Goal: Task Accomplishment & Management: Manage account settings

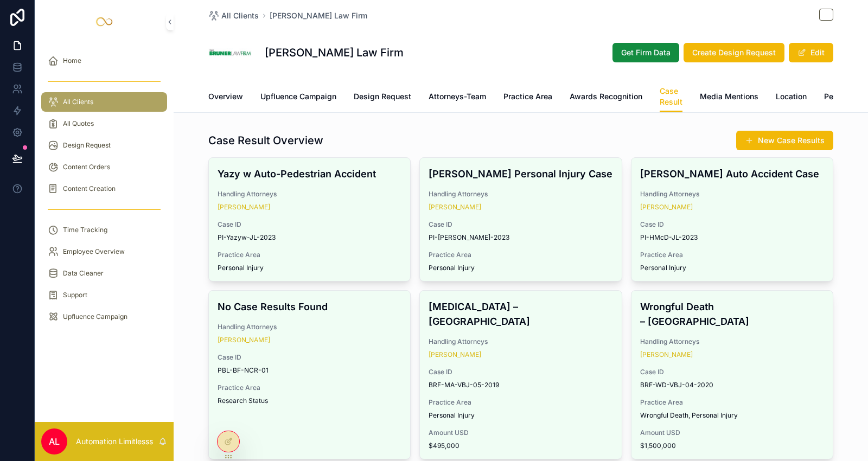
click at [392, 61] on div "Bruner Law Firm Get Firm Data Create Design Request Edit" at bounding box center [520, 52] width 625 height 43
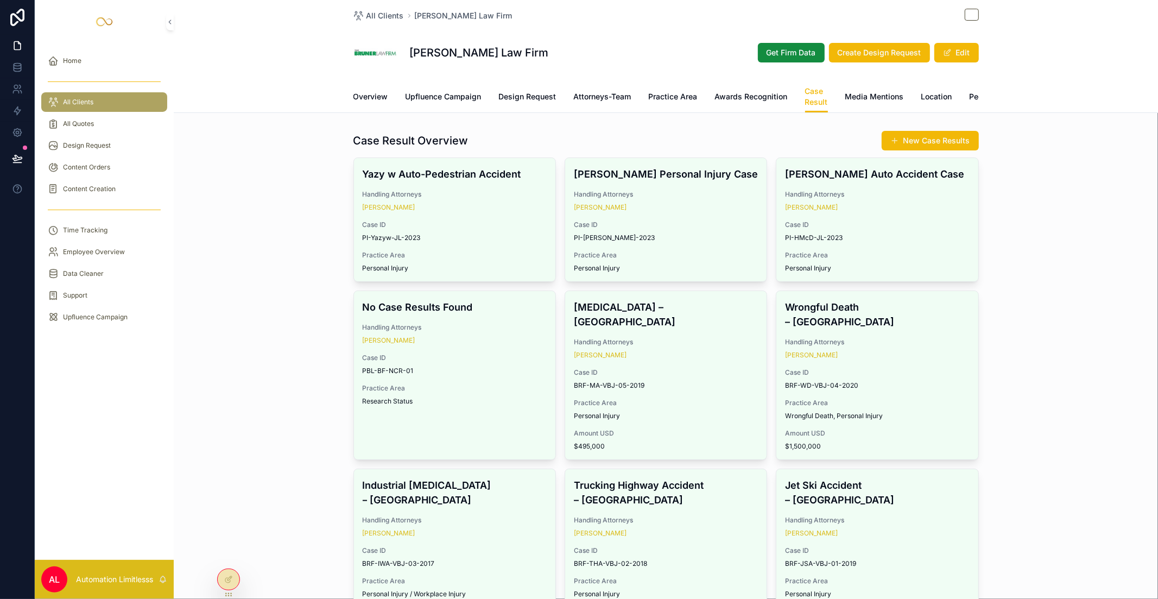
click at [538, 87] on link "Design Request" at bounding box center [528, 98] width 58 height 22
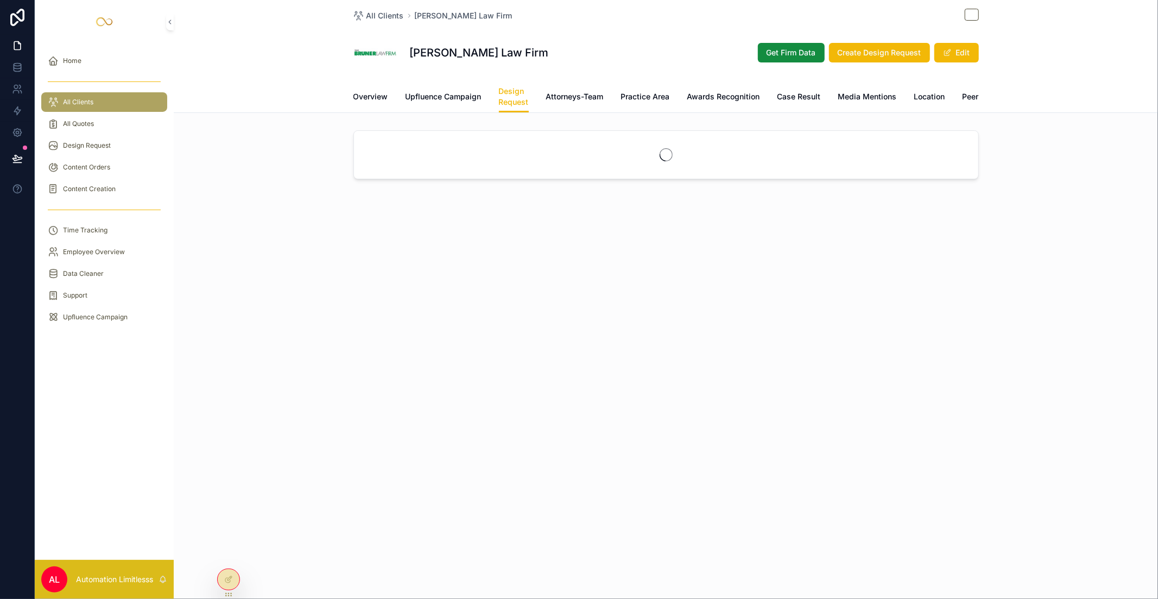
click at [587, 58] on div "Bruner Law Firm Get Firm Data Create Design Request Edit" at bounding box center [665, 52] width 625 height 43
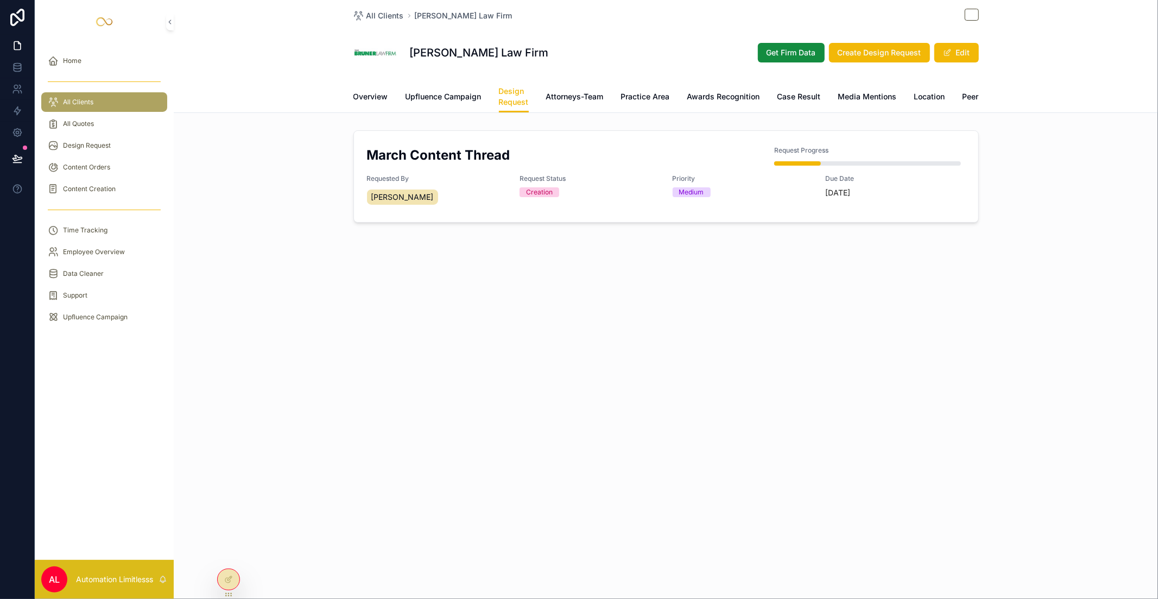
click at [387, 100] on div "Overview Upfluence Campaign Design Request Attorneys-Team Practice Area Awards …" at bounding box center [665, 96] width 625 height 31
click at [377, 96] on span "Overview" at bounding box center [370, 96] width 35 height 11
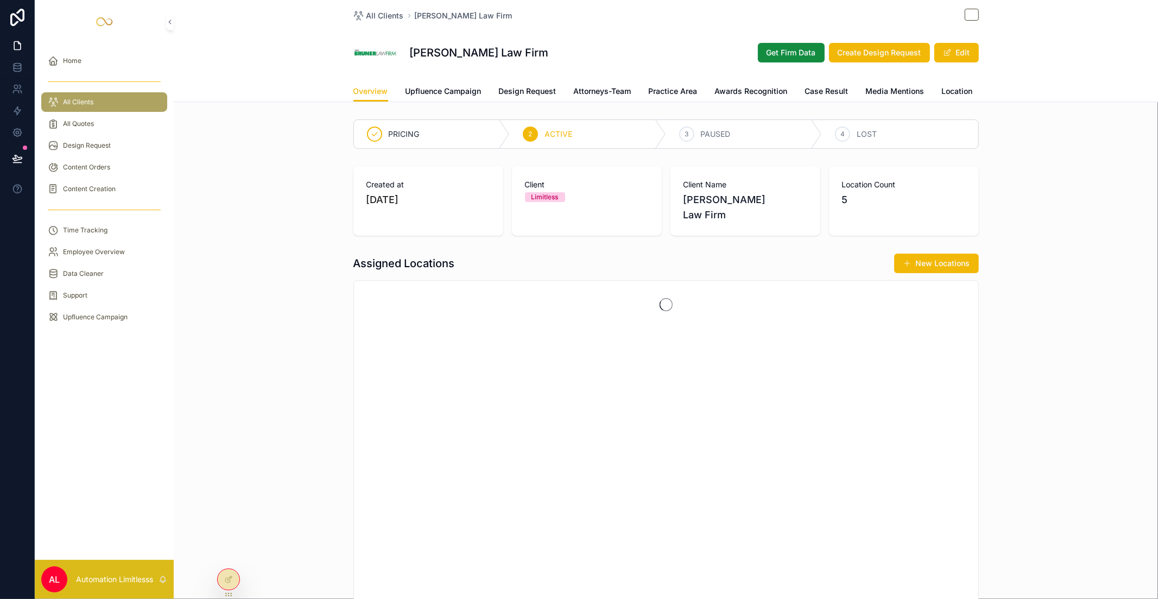
click at [444, 93] on span "Upfluence Campaign" at bounding box center [443, 91] width 76 height 11
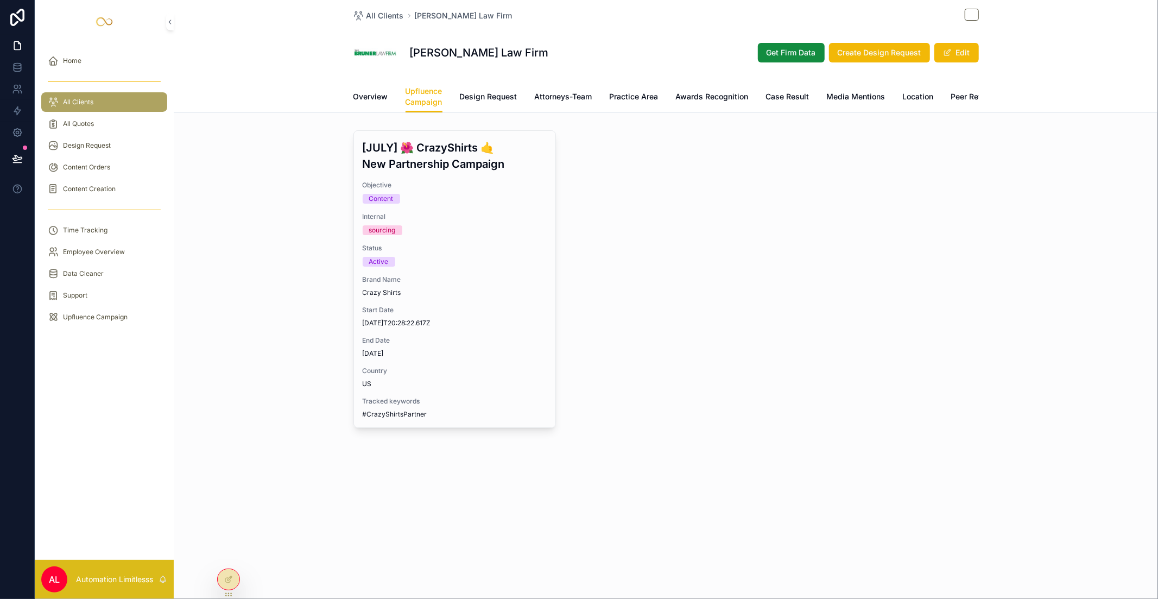
click at [556, 96] on span "Attorneys-Team" at bounding box center [564, 96] width 58 height 11
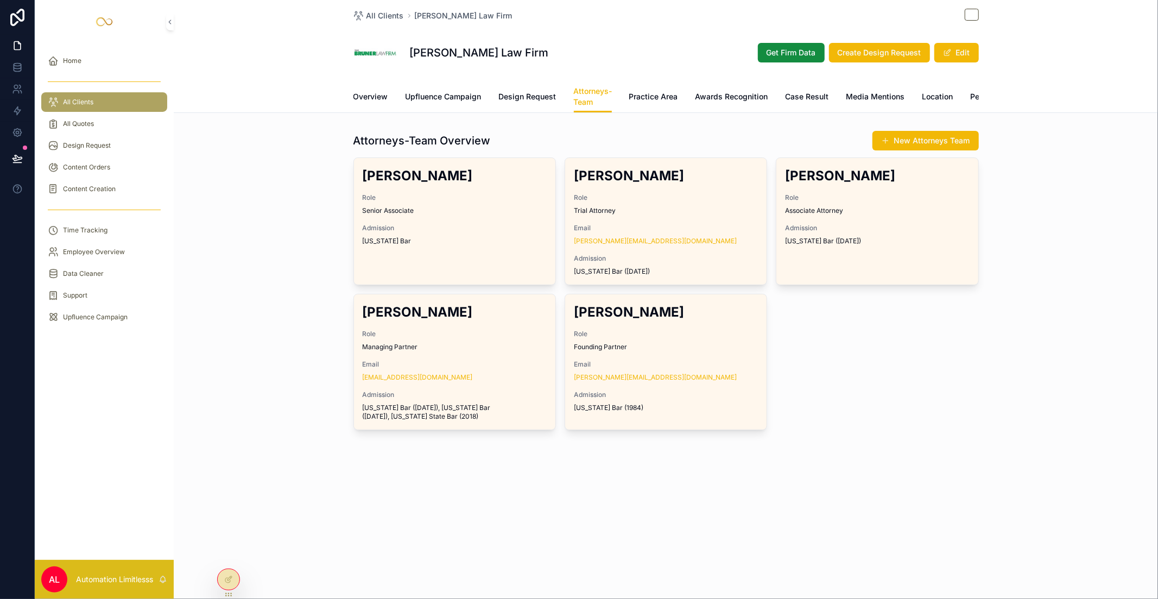
click at [868, 150] on button "New Attorneys Team" at bounding box center [925, 141] width 106 height 20
click at [792, 48] on span "Get Firm Data" at bounding box center [790, 52] width 49 height 11
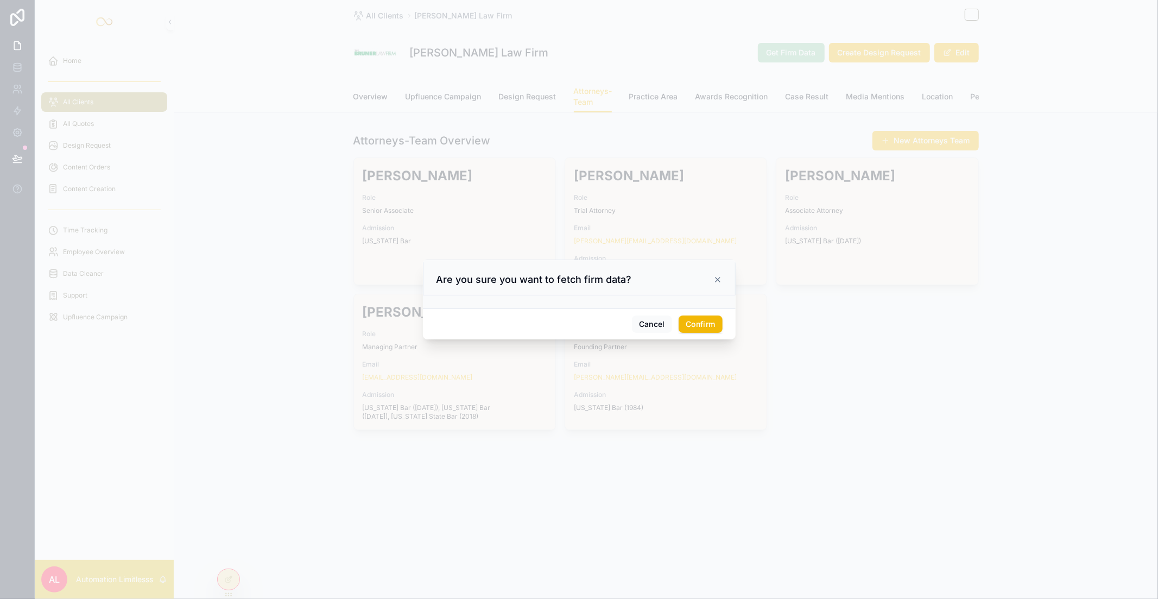
click at [721, 281] on icon at bounding box center [717, 279] width 9 height 9
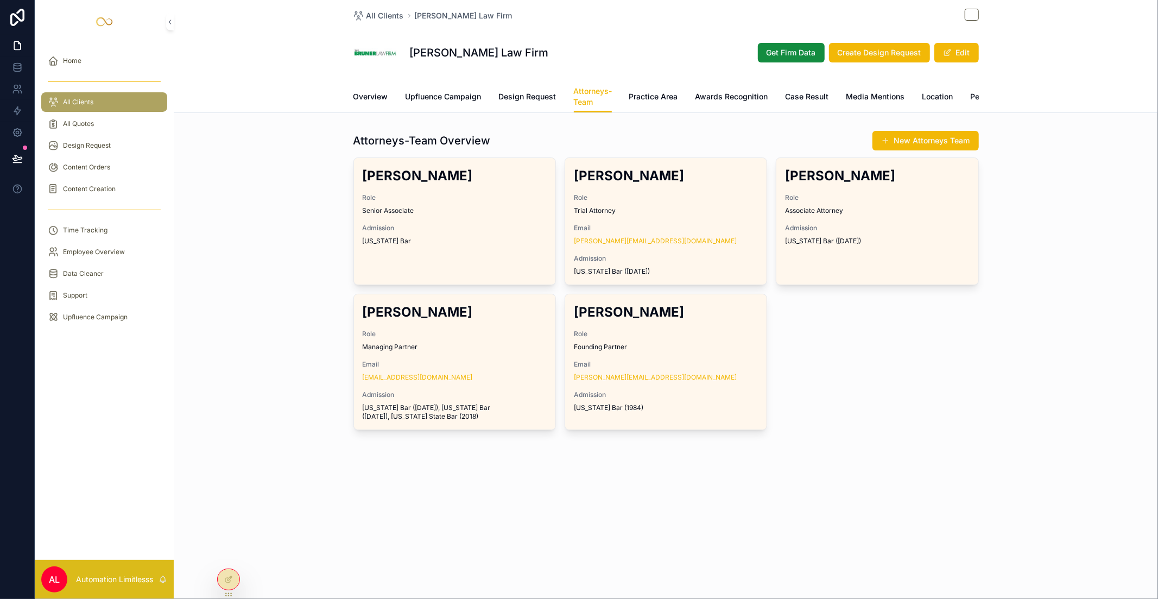
drag, startPoint x: 663, startPoint y: 94, endPoint x: 701, endPoint y: 100, distance: 37.8
click at [663, 94] on span "Practice Area" at bounding box center [653, 96] width 49 height 11
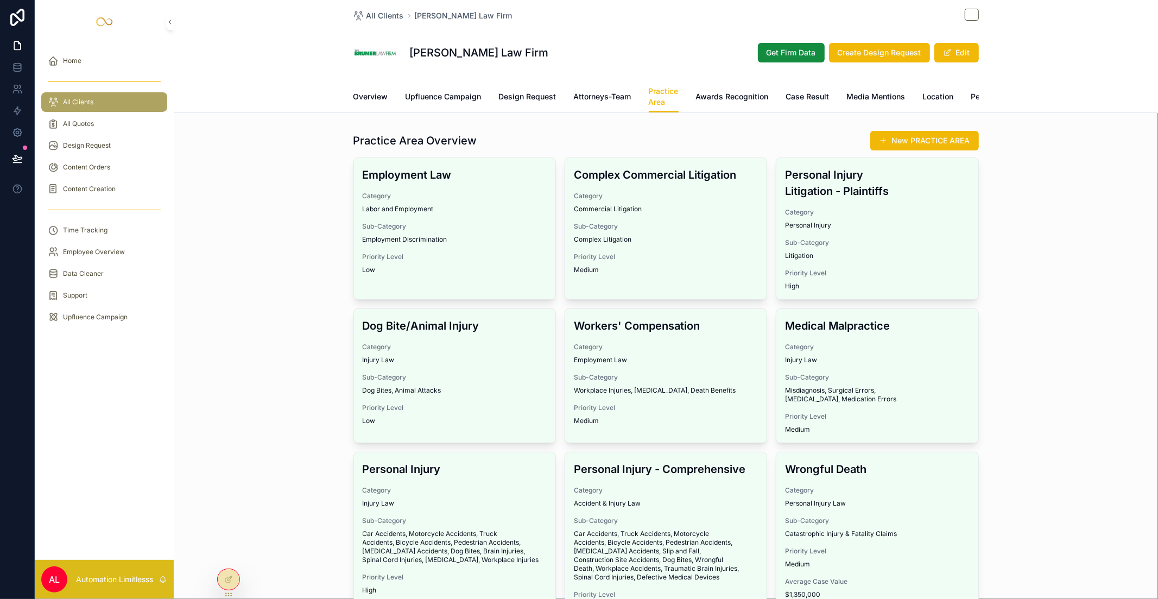
click at [726, 97] on span "Awards Recognition" at bounding box center [732, 96] width 73 height 11
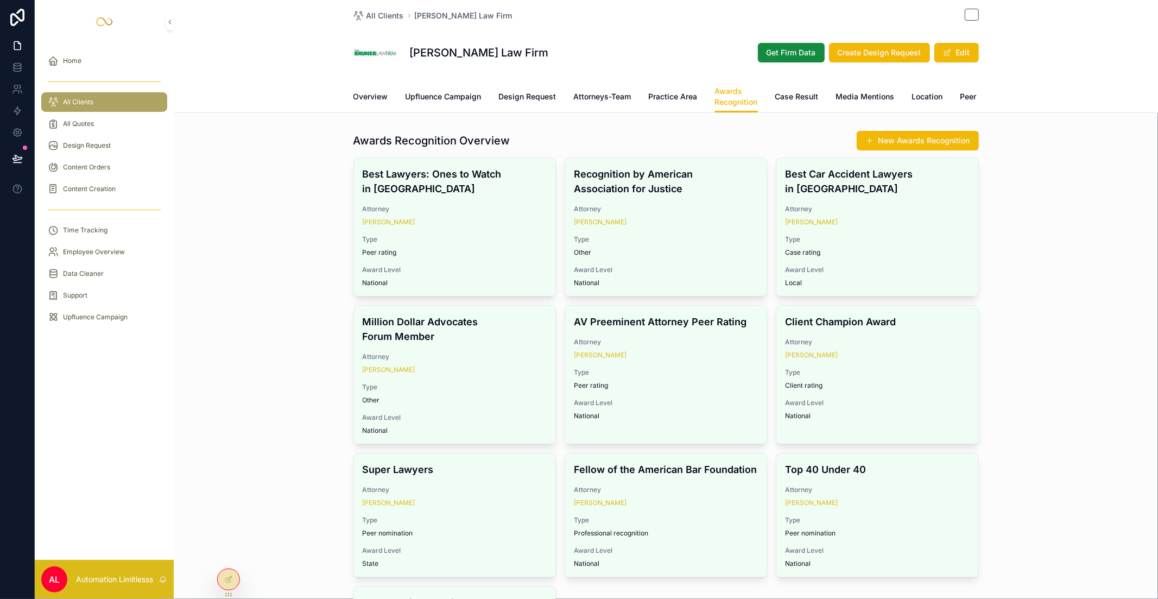
click at [804, 95] on span "Case Result" at bounding box center [796, 96] width 43 height 11
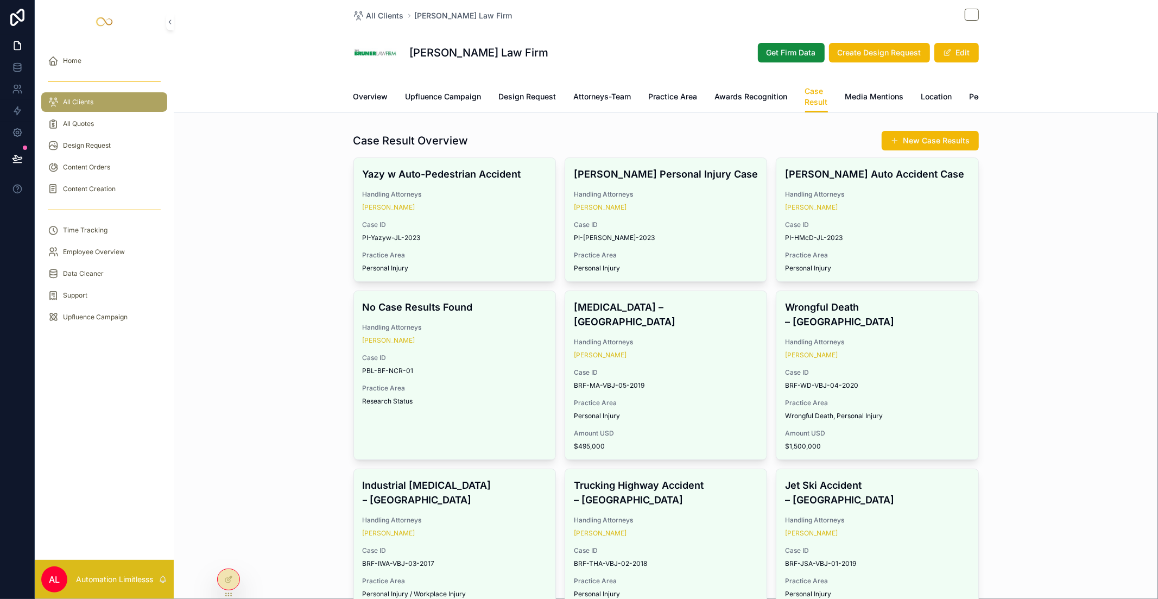
click at [868, 92] on span "Media Mentions" at bounding box center [874, 96] width 59 height 11
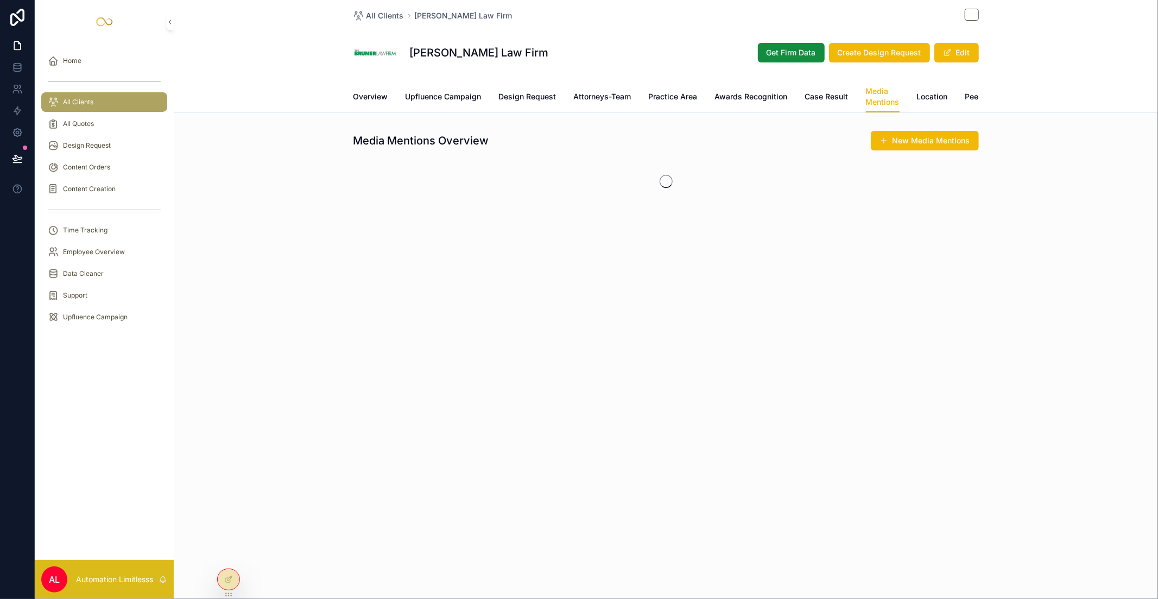
click at [868, 96] on span "Location" at bounding box center [932, 96] width 31 height 11
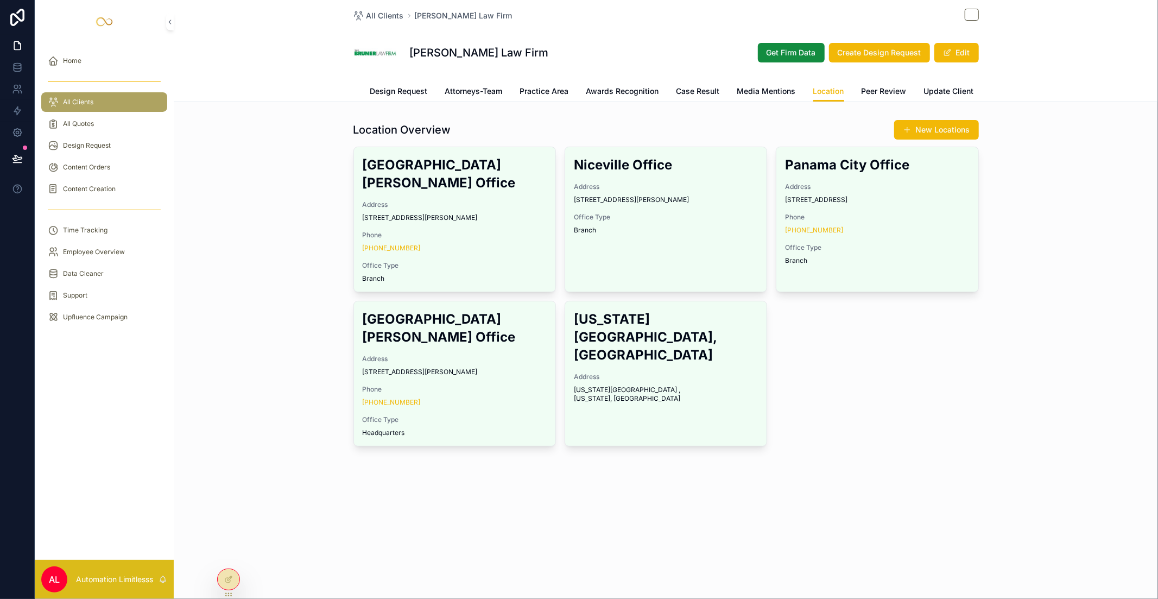
scroll to position [0, 131]
click at [868, 93] on span "Peer Review" at bounding box center [881, 91] width 45 height 11
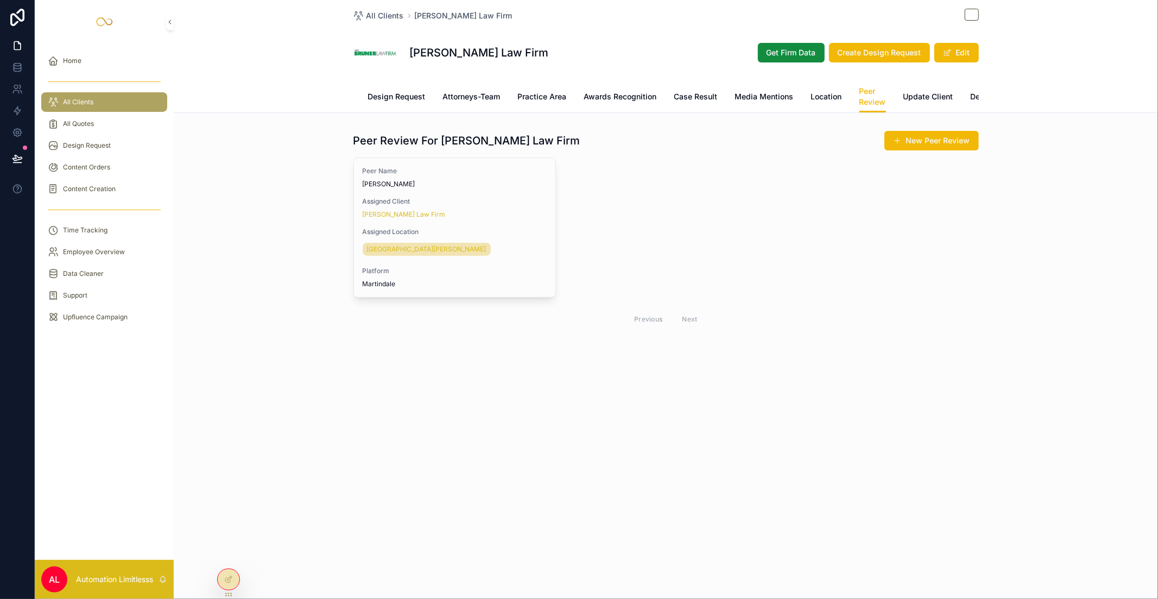
scroll to position [0, 145]
click at [703, 90] on div "Overview Upfluence Campaign Design Request Attorneys-Team Practice Area Awards …" at bounding box center [665, 96] width 625 height 31
click at [672, 99] on span "Case Result" at bounding box center [681, 96] width 43 height 11
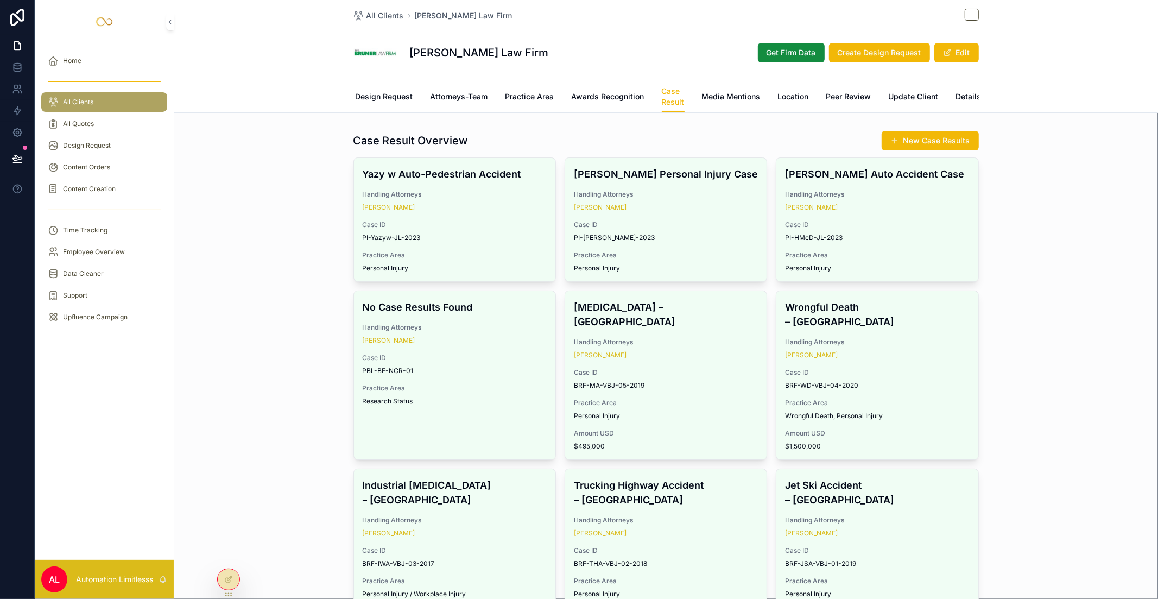
click at [366, 89] on link "Design Request" at bounding box center [384, 98] width 58 height 22
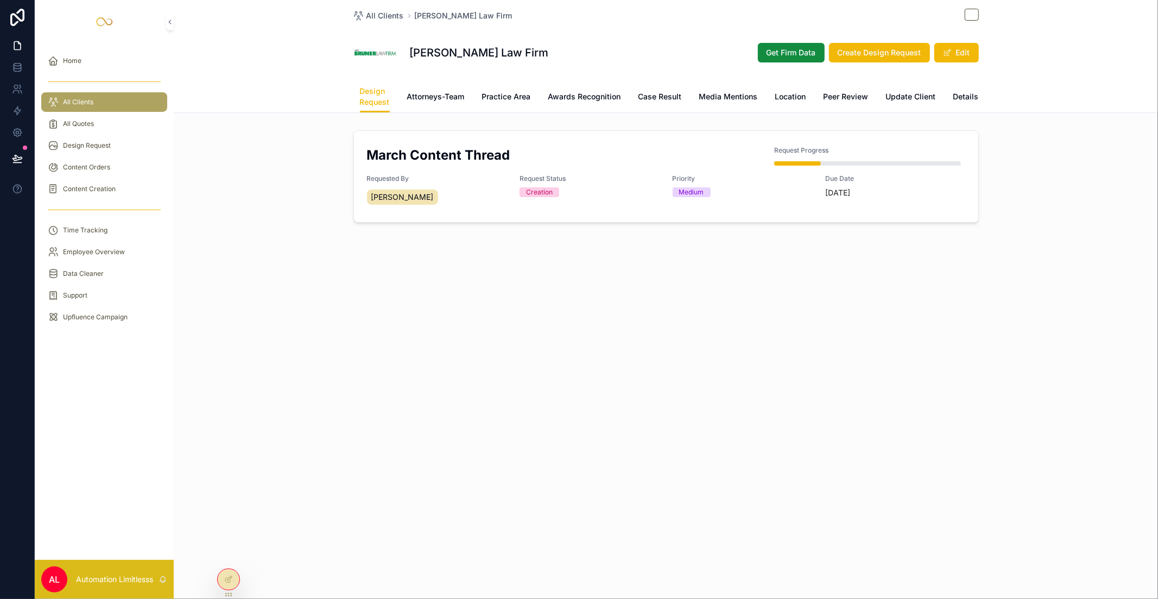
scroll to position [0, 137]
click at [793, 49] on span "Get Firm Data" at bounding box center [790, 52] width 49 height 11
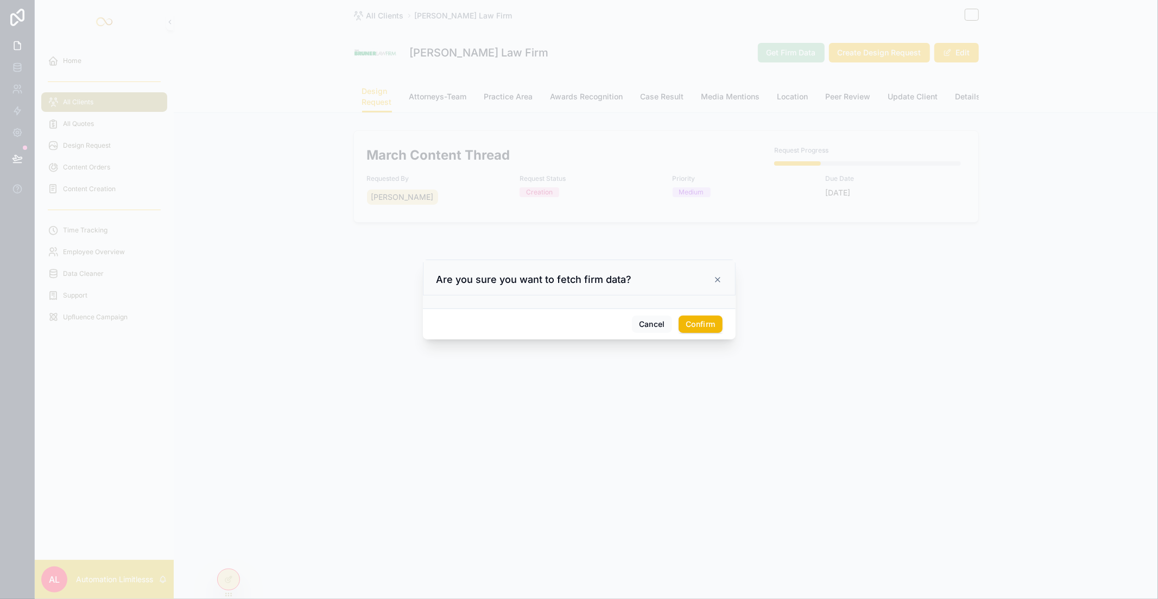
drag, startPoint x: 707, startPoint y: 279, endPoint x: 713, endPoint y: 279, distance: 6.0
click at [708, 279] on div "Are you sure you want to fetch firm data?" at bounding box center [578, 279] width 285 height 13
click at [714, 279] on icon at bounding box center [717, 279] width 9 height 9
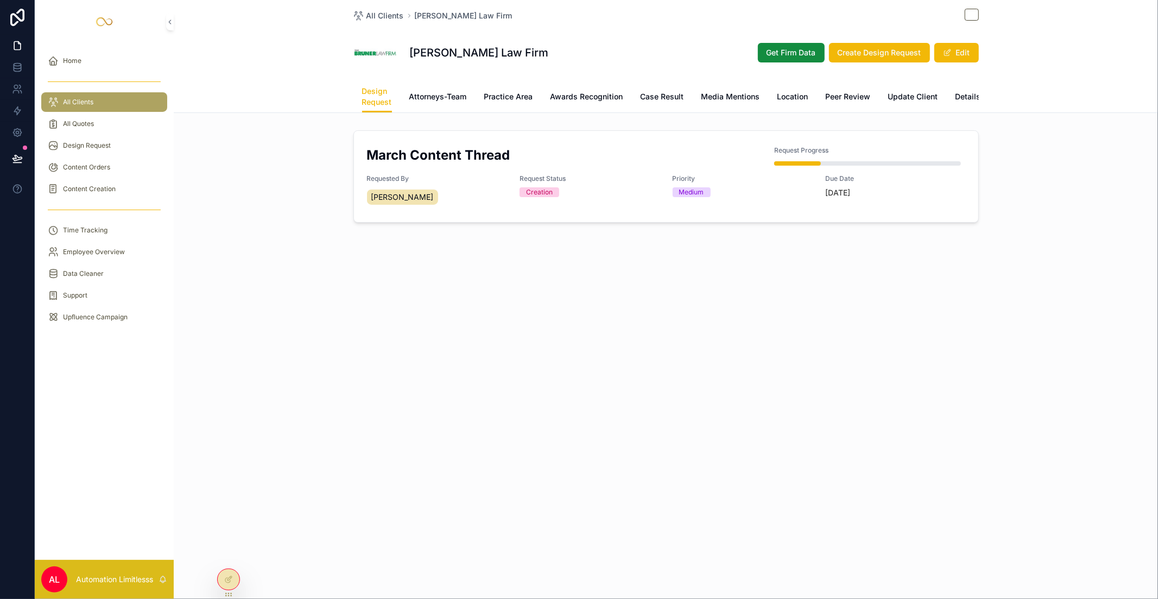
click at [83, 186] on span "Content Creation" at bounding box center [89, 189] width 53 height 9
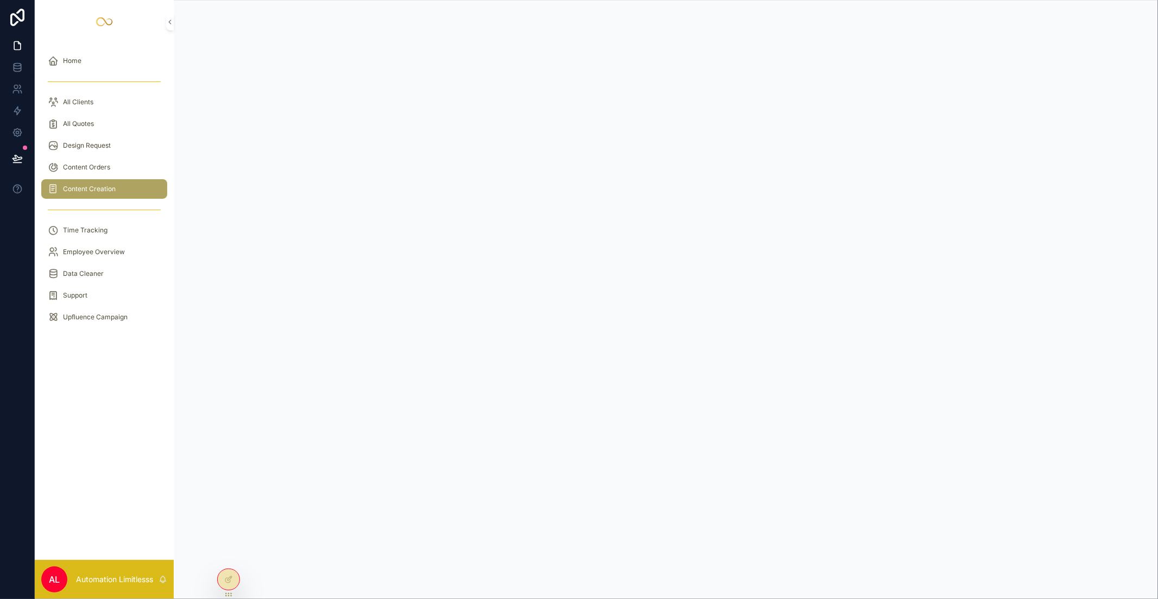
click at [125, 166] on div "Content Orders" at bounding box center [104, 166] width 113 height 17
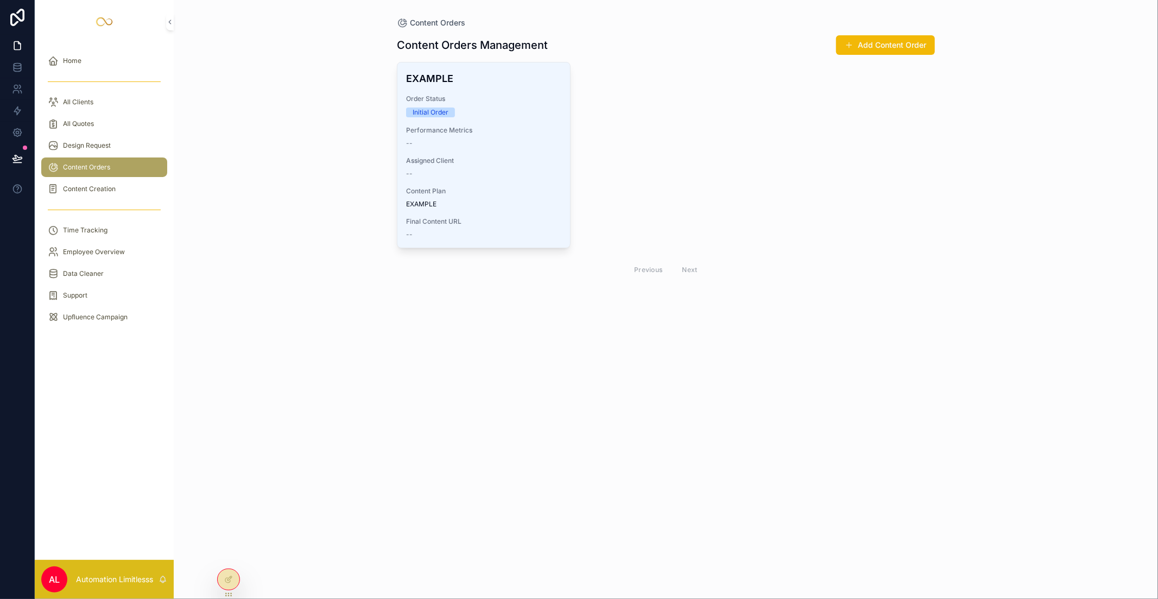
click at [517, 120] on div "EXAMPLE Order Status Initial Order Performance Metrics -- Assigned Client -- Co…" at bounding box center [483, 154] width 173 height 185
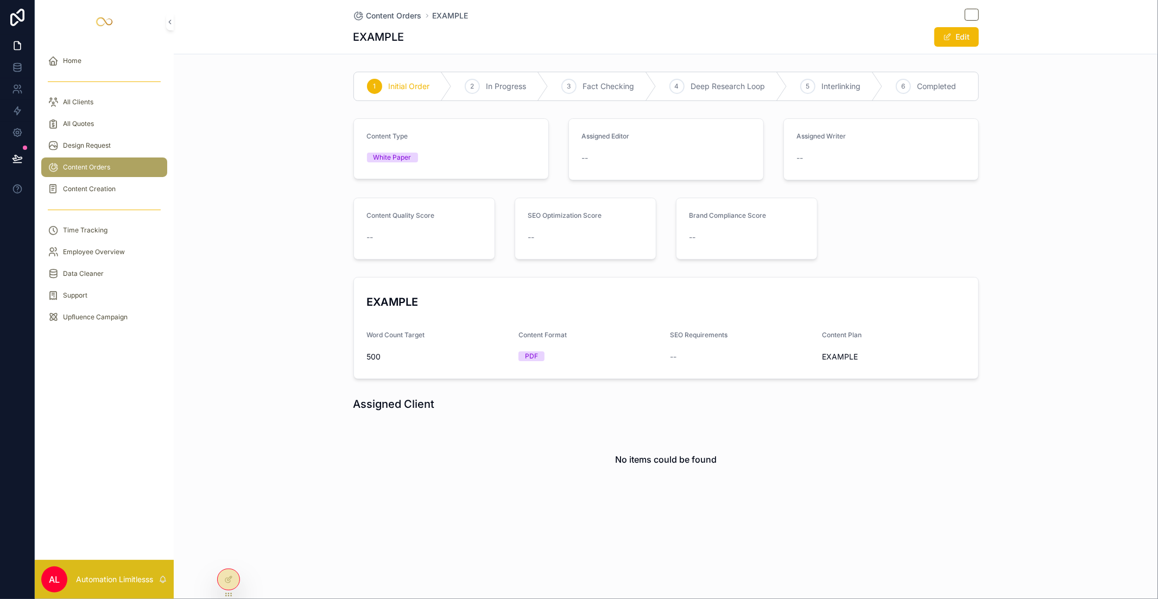
click at [326, 150] on div "Content Type White Paper Assigned Editor -- Assigned Writer --" at bounding box center [666, 149] width 984 height 71
click at [868, 17] on icon "scrollable content" at bounding box center [971, 15] width 7 height 6
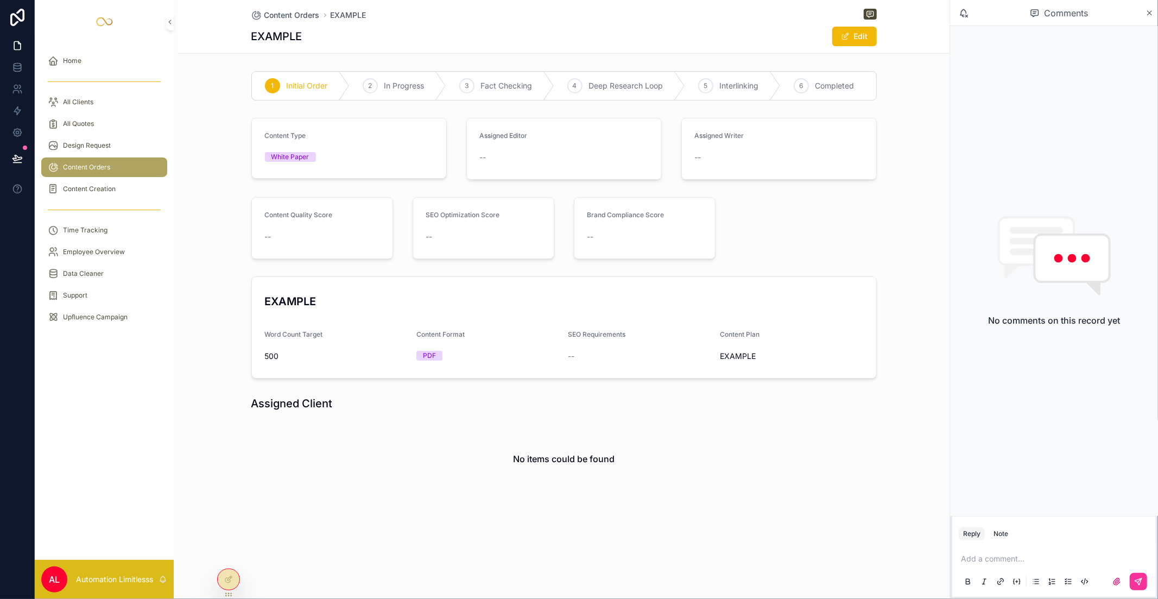
click at [118, 182] on div "Content Creation" at bounding box center [104, 188] width 113 height 17
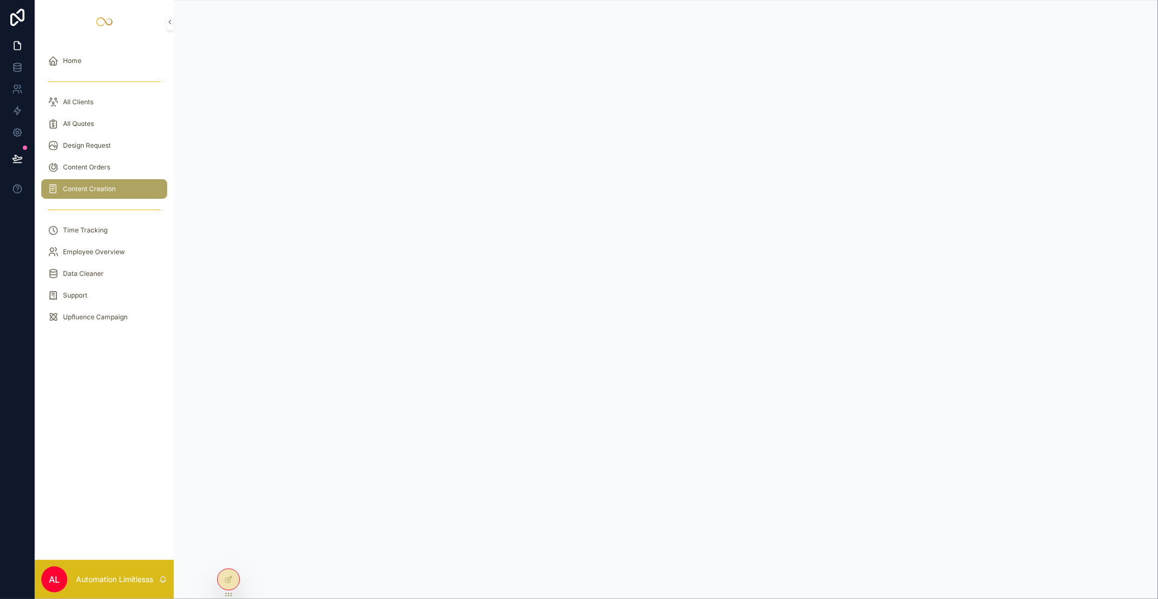
click at [86, 160] on div "Content Orders" at bounding box center [104, 166] width 113 height 17
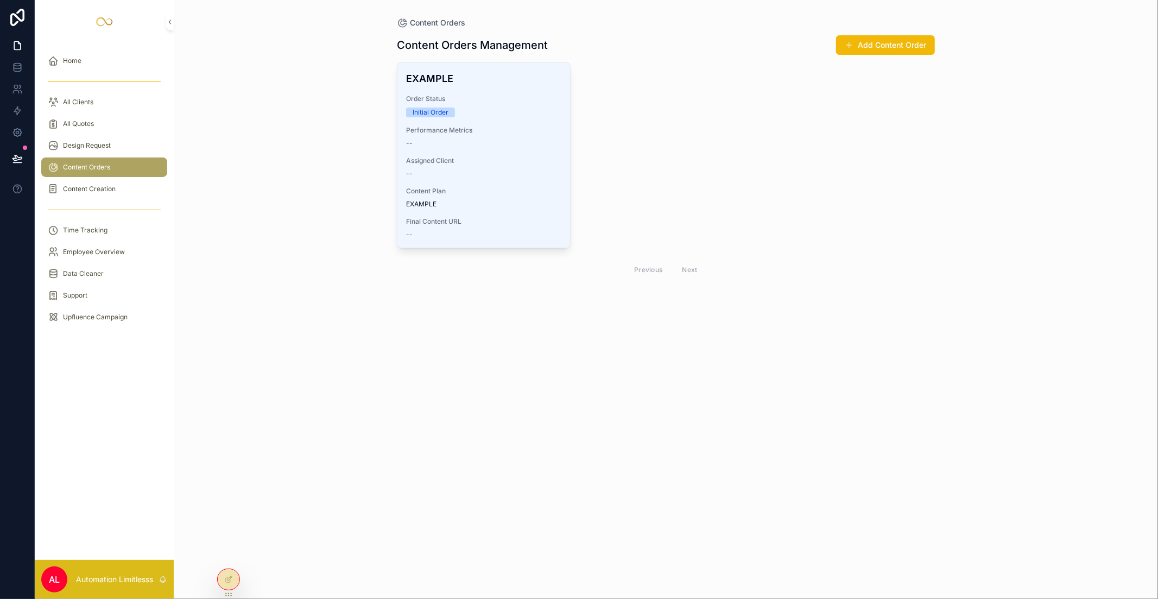
click at [541, 125] on div "EXAMPLE Order Status Initial Order Performance Metrics -- Assigned Client -- Co…" at bounding box center [483, 154] width 173 height 185
drag, startPoint x: 752, startPoint y: 310, endPoint x: 790, endPoint y: 240, distance: 80.4
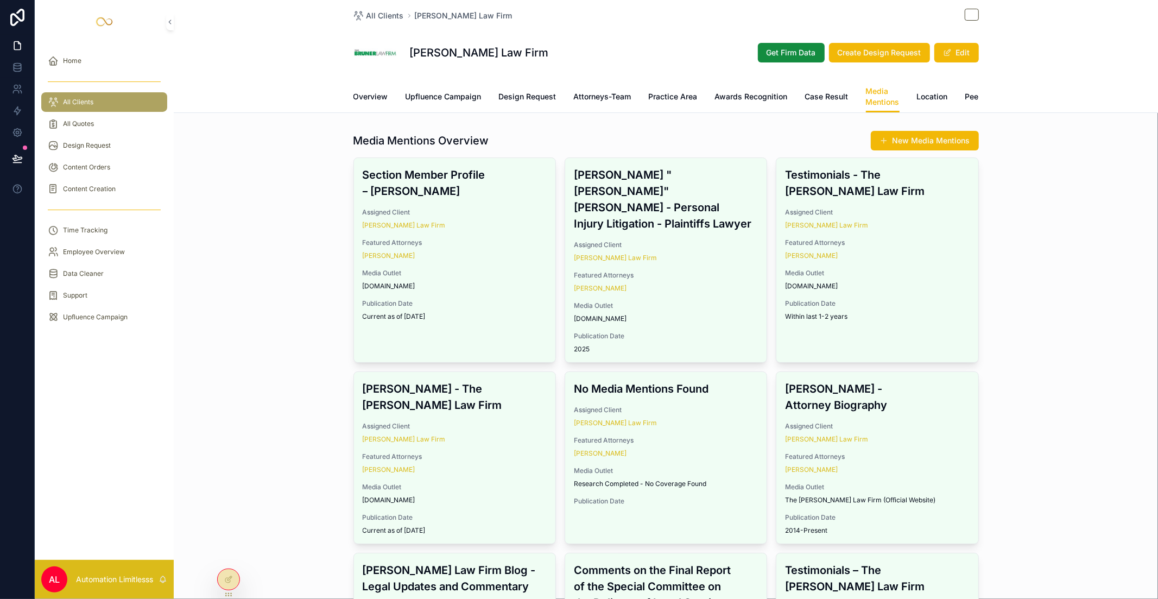
click at [128, 163] on div "Content Orders" at bounding box center [104, 166] width 113 height 17
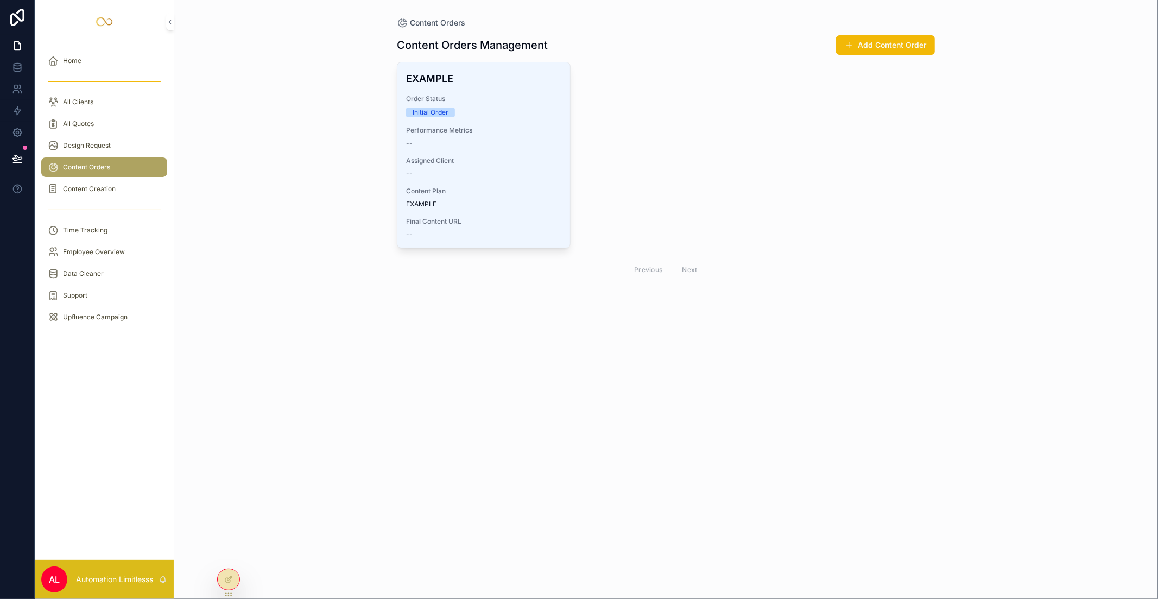
click at [96, 104] on div "All Clients" at bounding box center [104, 101] width 113 height 17
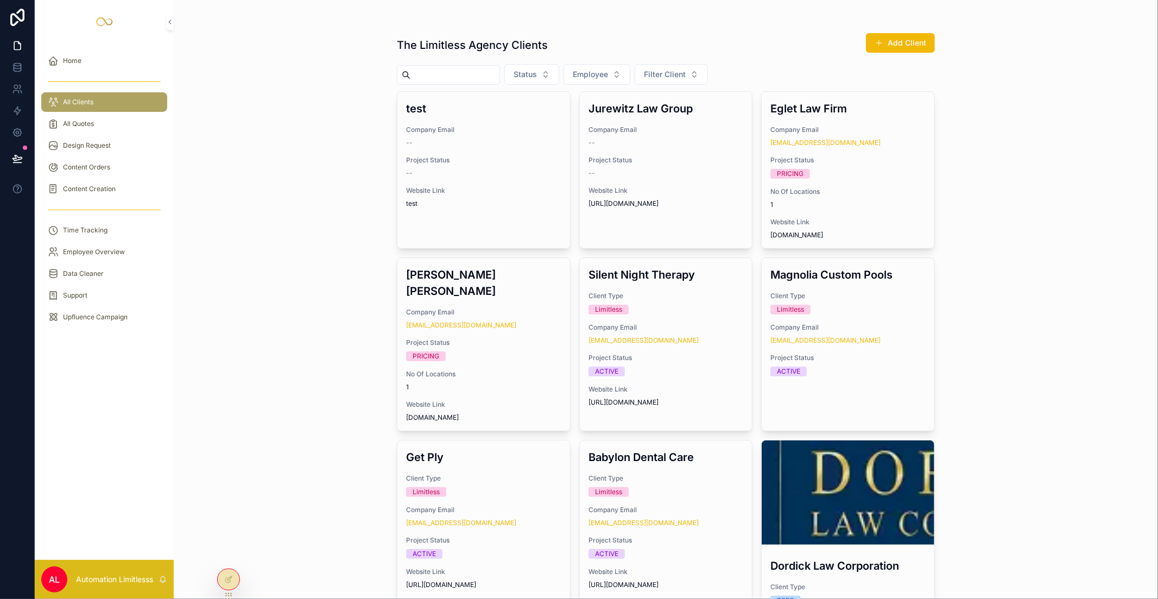
click at [517, 308] on div "Company Email test23@5gmail.com" at bounding box center [483, 319] width 155 height 22
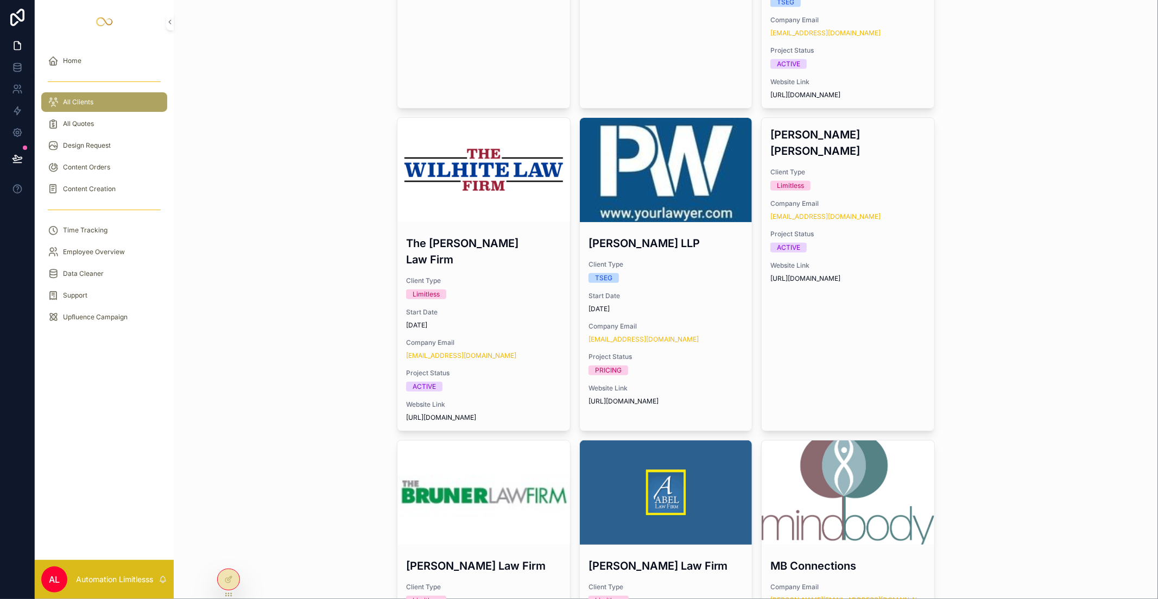
scroll to position [844, 0]
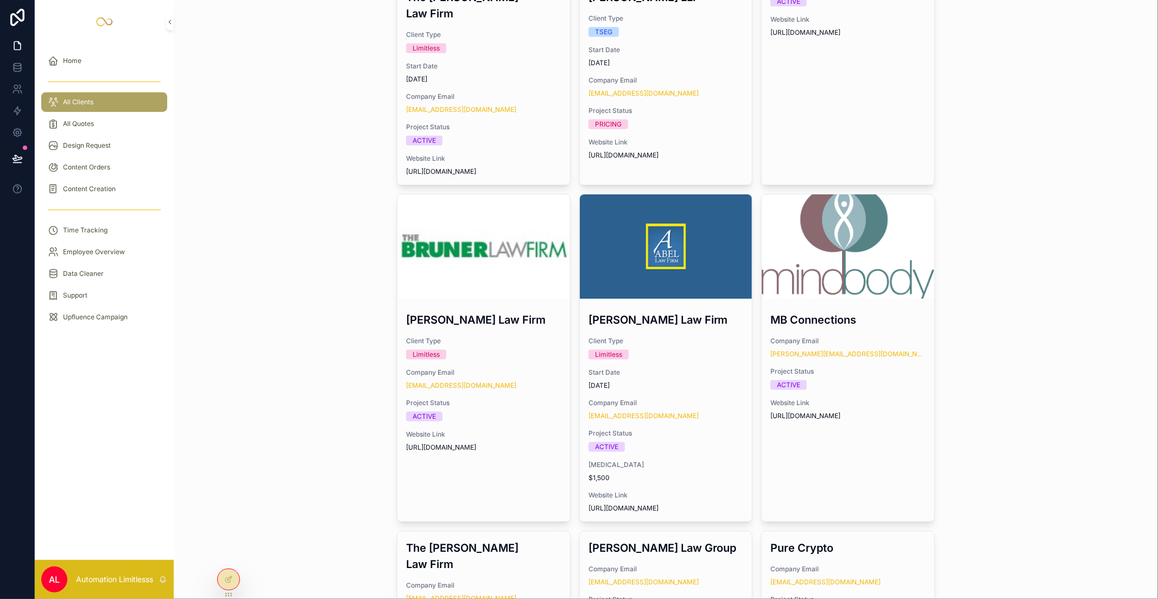
click at [495, 303] on div "[PERSON_NAME] Law Firm Client Type Limitless Company Email [EMAIL_ADDRESS][DOMA…" at bounding box center [483, 381] width 173 height 157
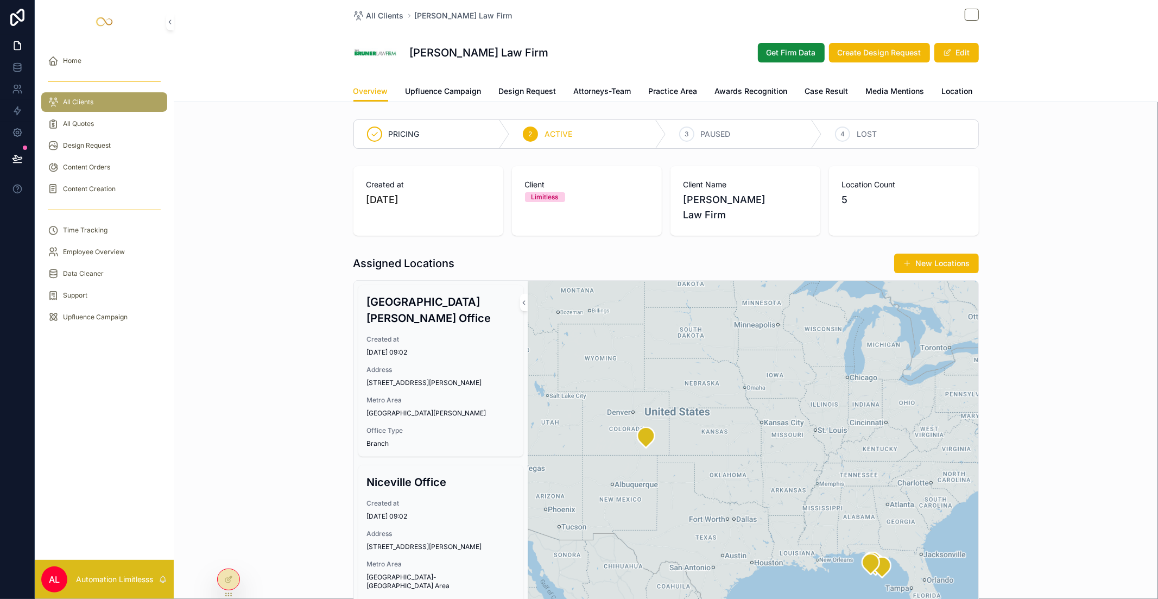
click at [459, 76] on div "All Clients Bruner Law Firm Bruner Law Firm Get Firm Data Create Design Request…" at bounding box center [665, 40] width 625 height 81
click at [459, 95] on span "Upfluence Campaign" at bounding box center [443, 91] width 76 height 11
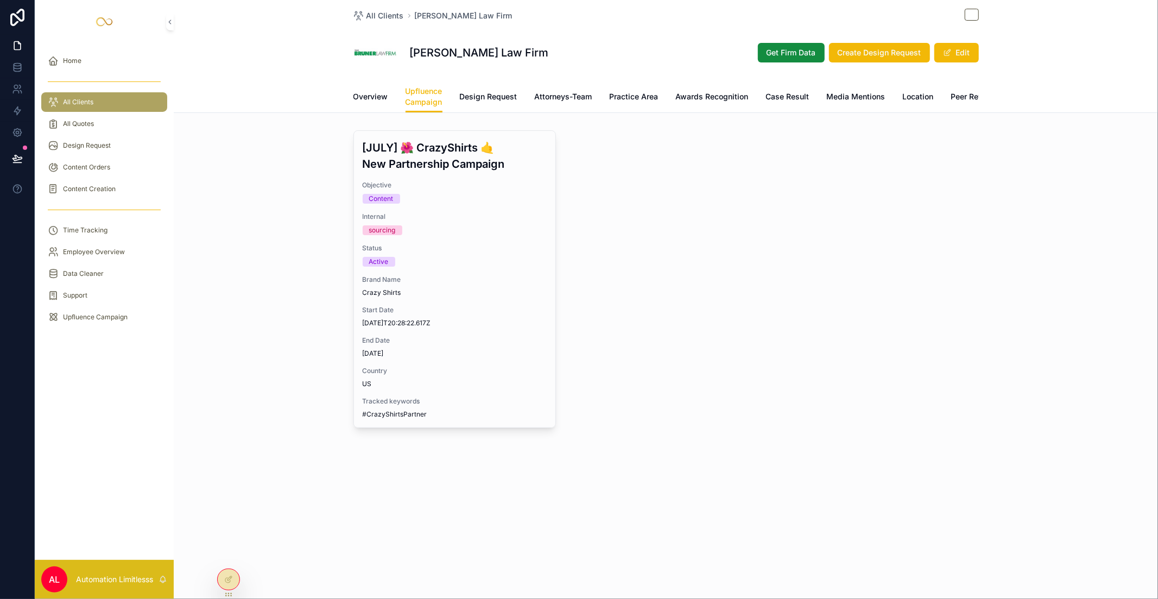
click at [571, 88] on link "Attorneys-Team" at bounding box center [564, 98] width 58 height 22
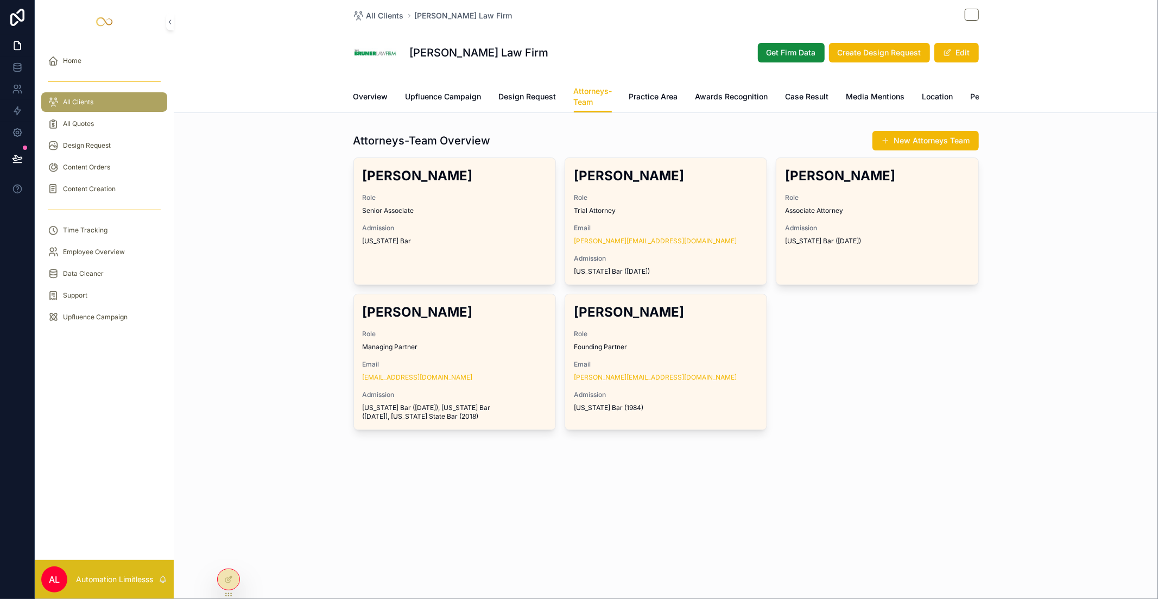
click at [117, 188] on div "Content Creation" at bounding box center [104, 188] width 113 height 17
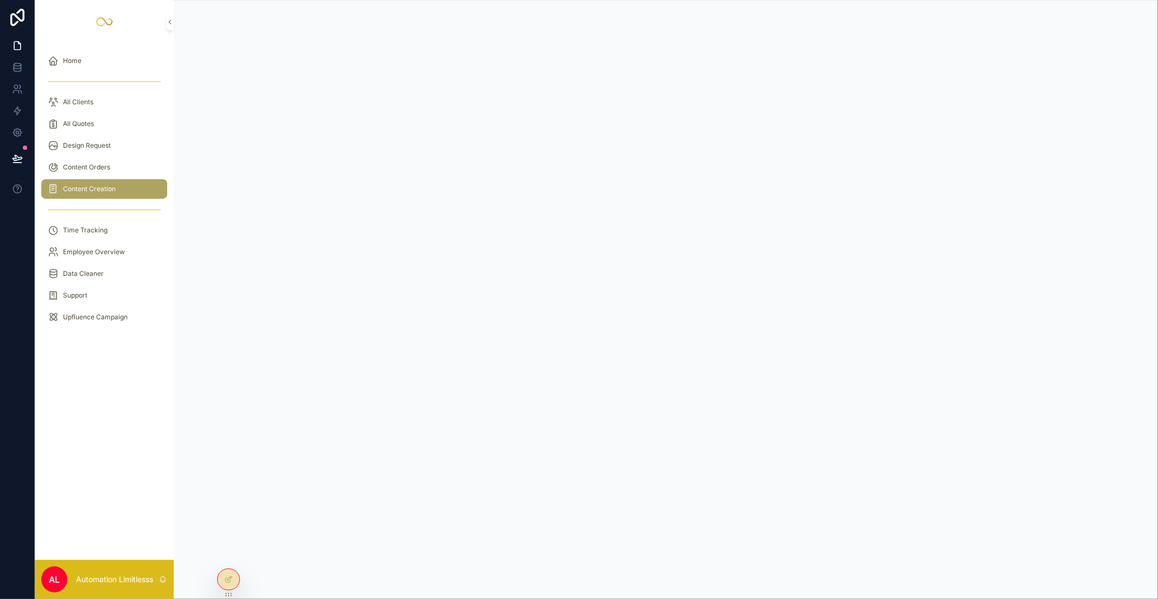
click at [79, 103] on span "All Clients" at bounding box center [78, 102] width 30 height 9
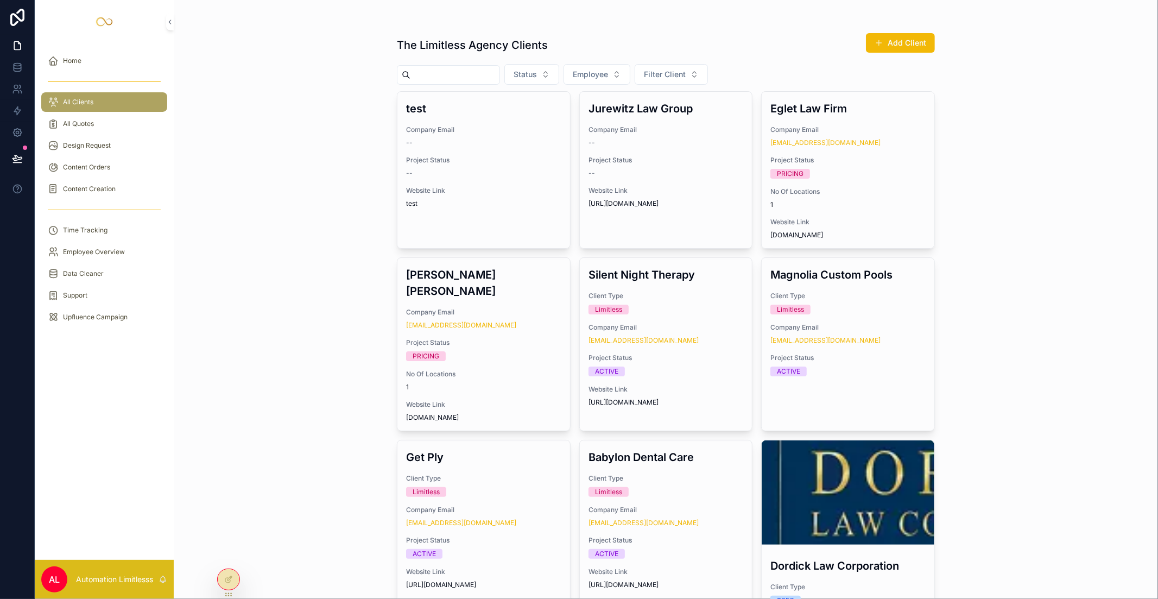
click at [124, 152] on div "Design Request" at bounding box center [104, 145] width 113 height 17
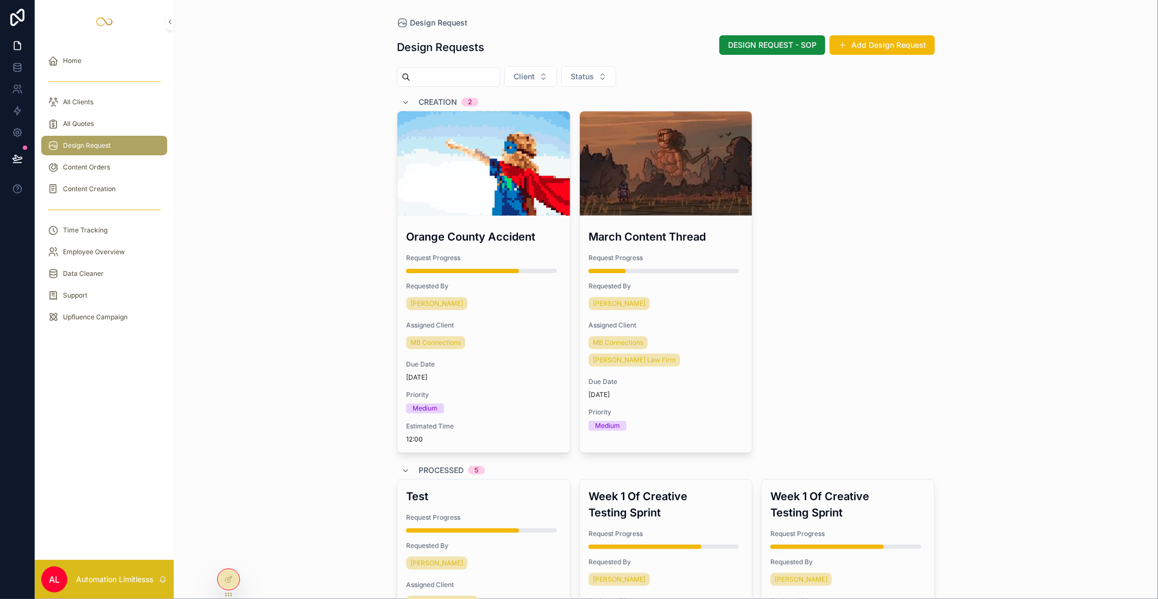
click at [122, 155] on div "Design Request" at bounding box center [104, 146] width 139 height 22
click at [118, 100] on div "All Clients" at bounding box center [104, 101] width 113 height 17
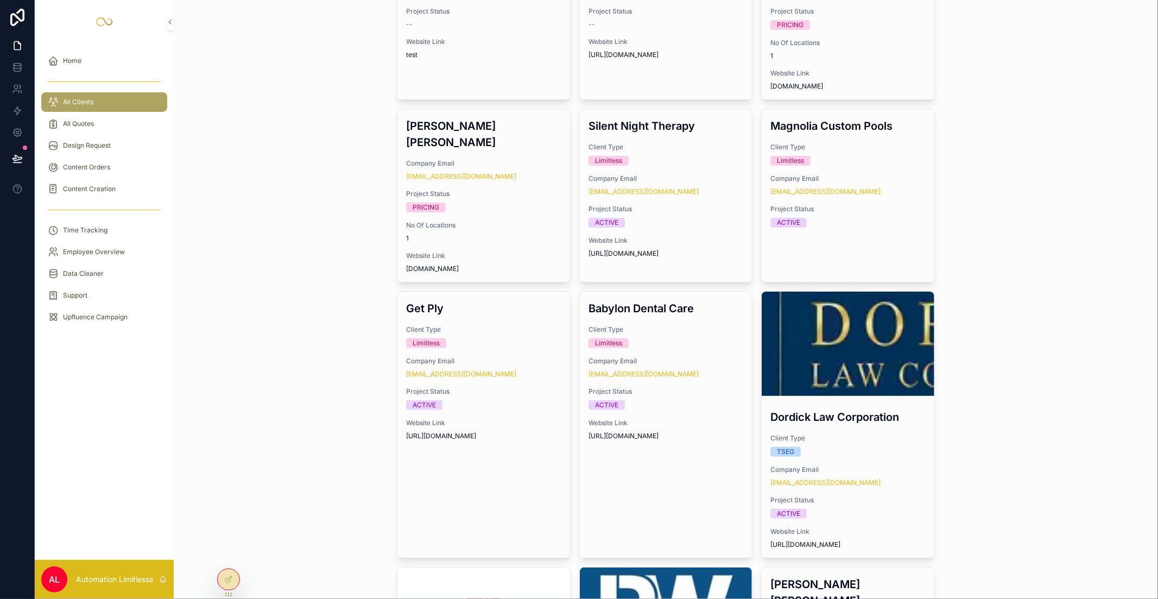
scroll to position [482, 0]
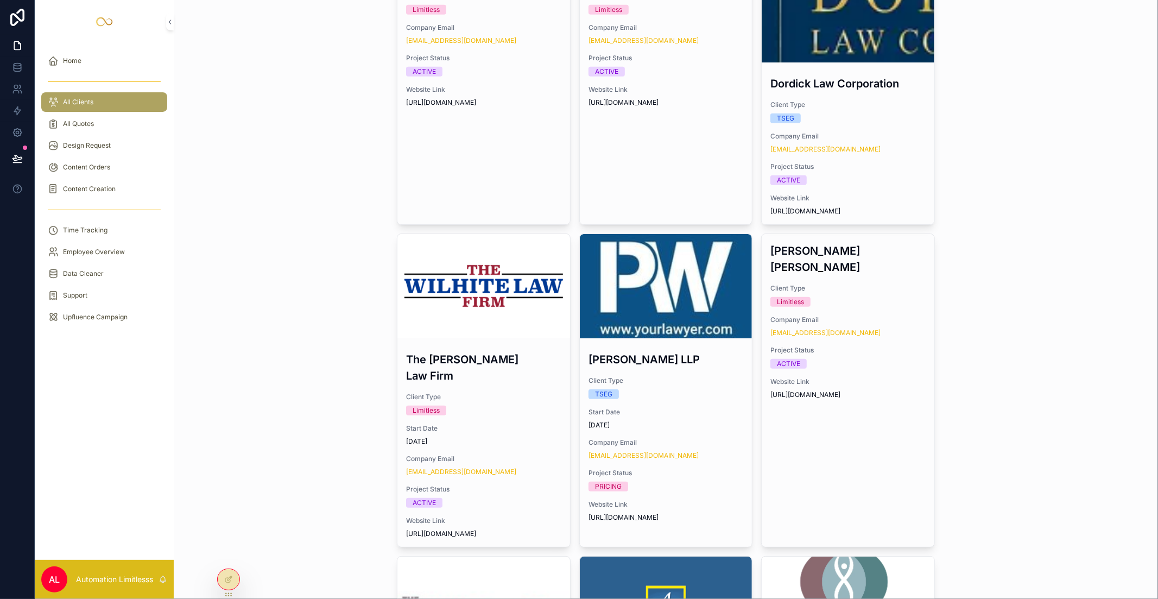
click at [0, 0] on div "scrollable content" at bounding box center [0, 0] width 0 height 0
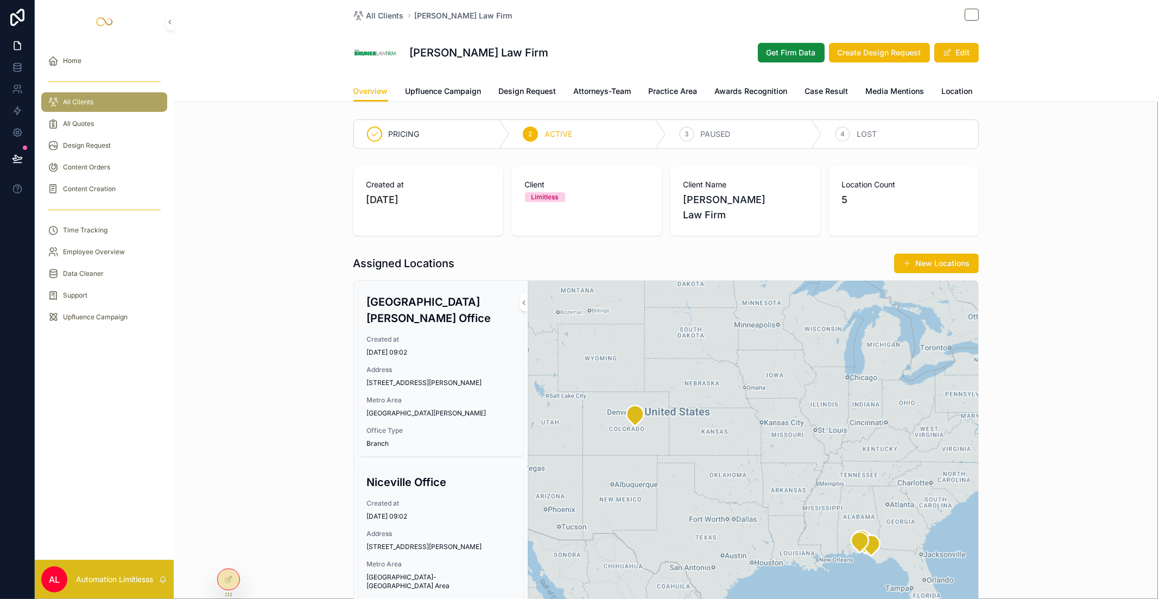
click at [779, 48] on span "Get Firm Data" at bounding box center [790, 52] width 49 height 11
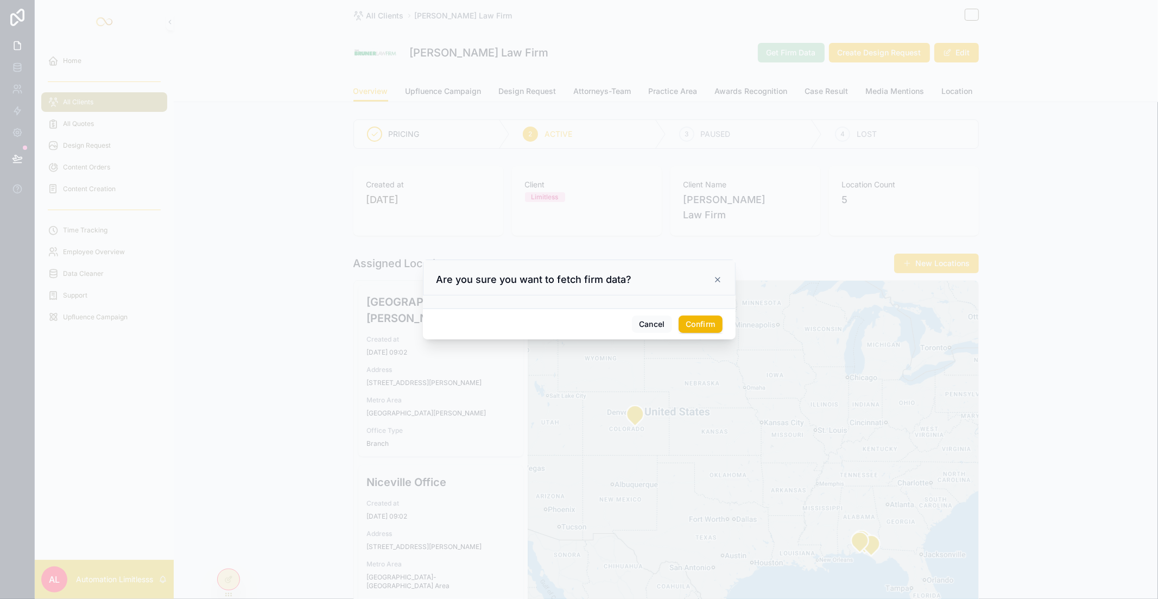
click at [716, 284] on div "Are you sure you want to fetch firm data?" at bounding box center [578, 279] width 285 height 13
click at [711, 275] on div "Are you sure you want to fetch firm data?" at bounding box center [578, 279] width 285 height 13
click at [713, 277] on icon at bounding box center [717, 279] width 9 height 9
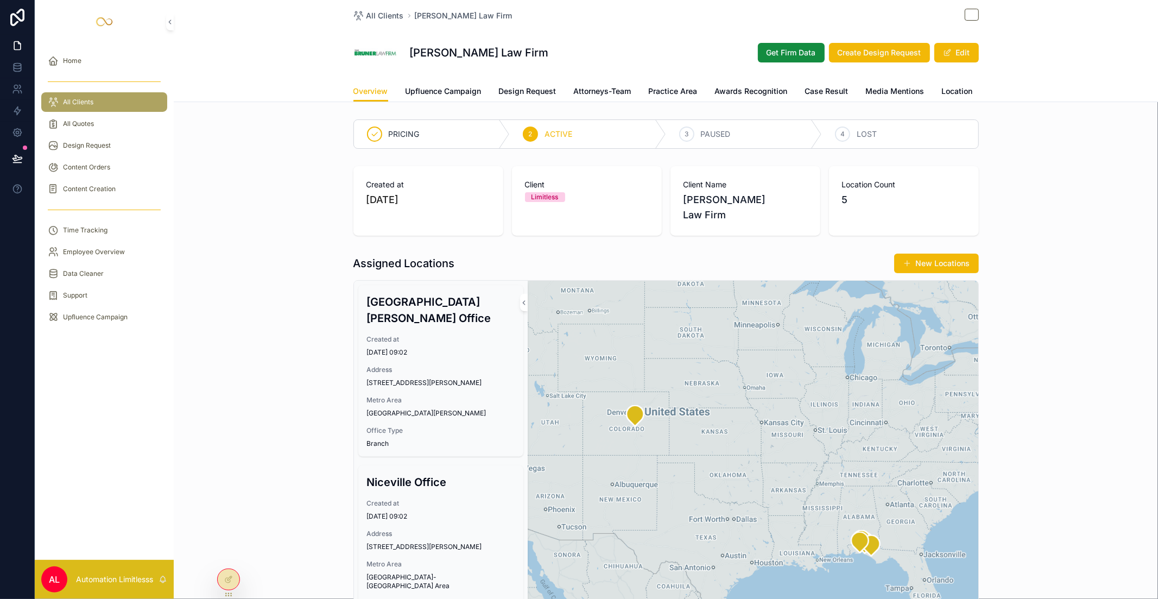
click at [778, 58] on span "Get Firm Data" at bounding box center [790, 52] width 49 height 11
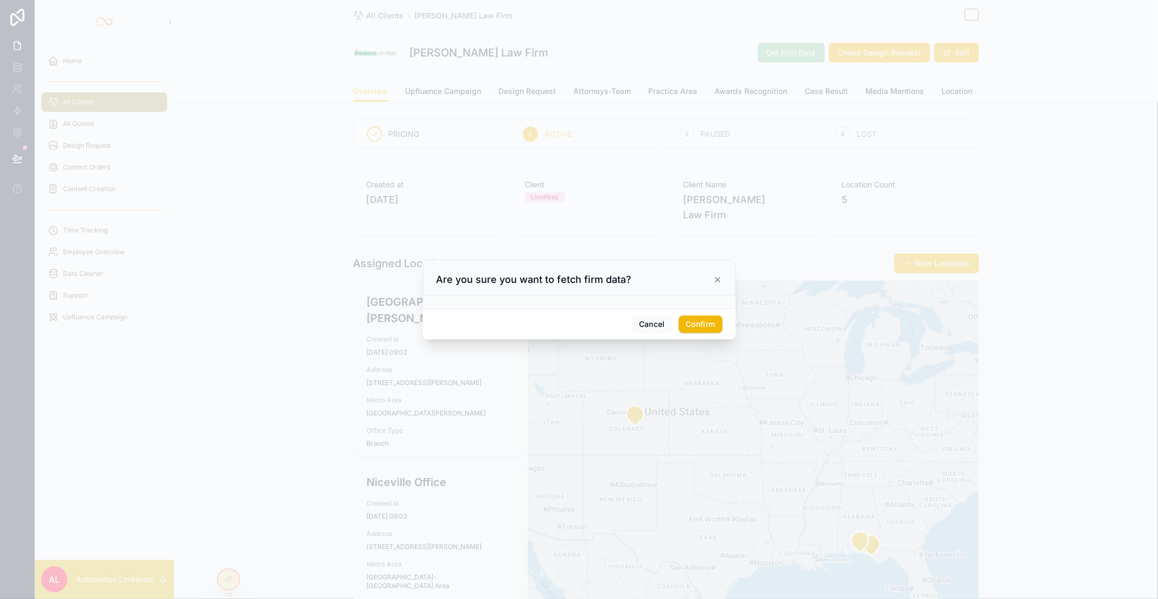
click at [720, 285] on div "Are you sure you want to fetch firm data?" at bounding box center [578, 279] width 285 height 13
click at [718, 282] on icon at bounding box center [717, 279] width 9 height 9
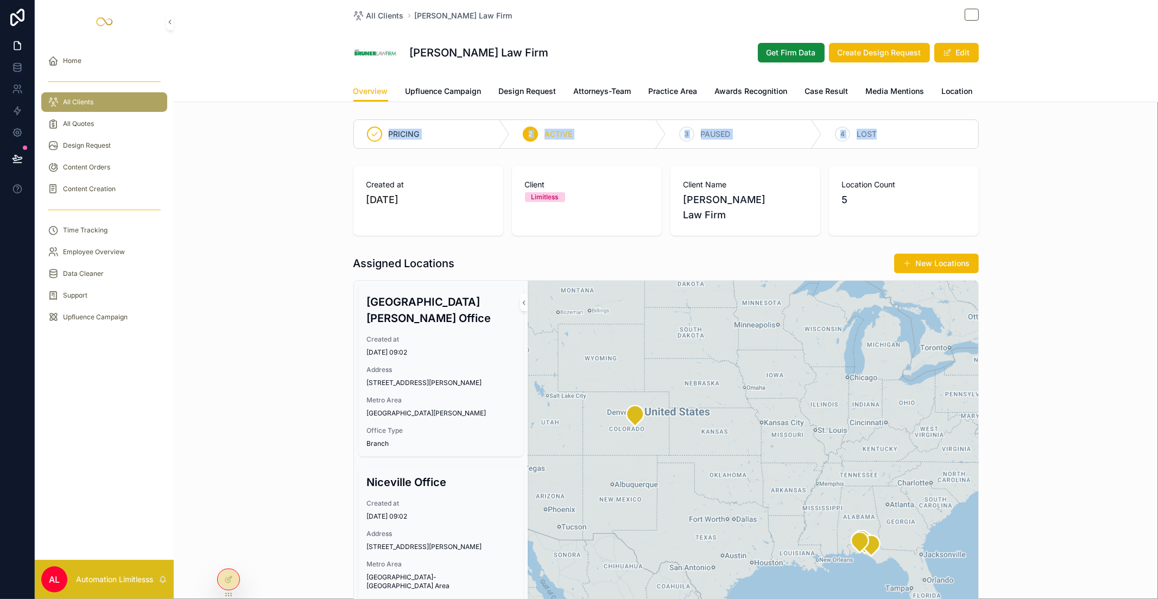
drag, startPoint x: 355, startPoint y: 124, endPoint x: 974, endPoint y: 128, distance: 619.2
click at [868, 129] on div "PRICING 2 ACTIVE 3 PAUSED 4 LOST" at bounding box center [666, 134] width 984 height 38
click at [126, 160] on div "Content Orders" at bounding box center [104, 166] width 113 height 17
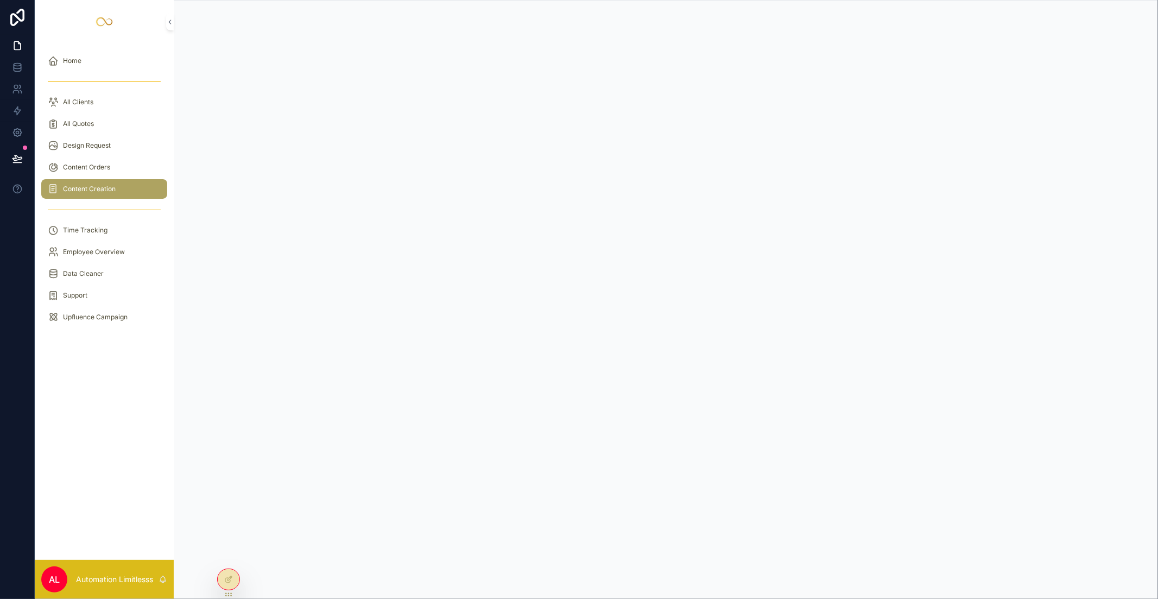
click at [115, 107] on div "All Clients" at bounding box center [104, 101] width 113 height 17
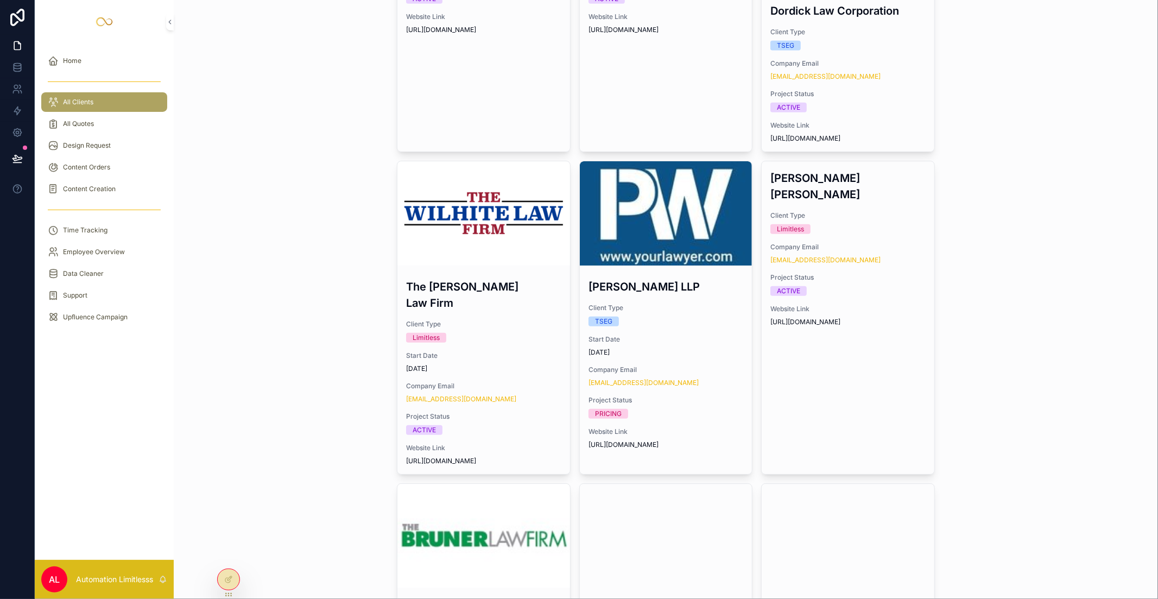
scroll to position [663, 0]
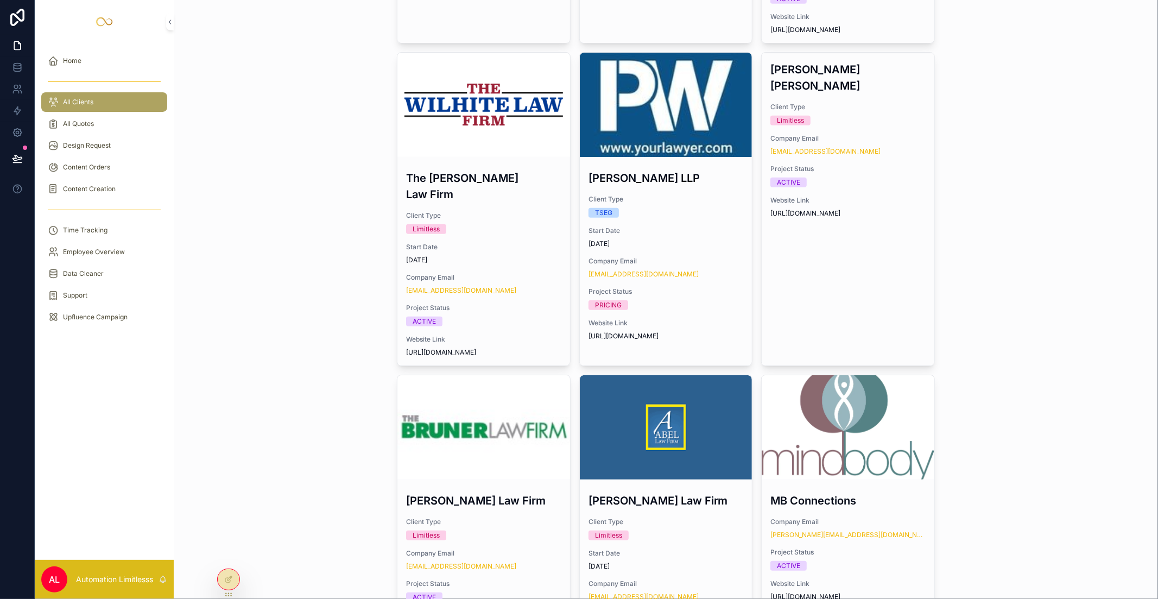
click at [490, 461] on h3 "[PERSON_NAME] Law Firm" at bounding box center [483, 500] width 155 height 16
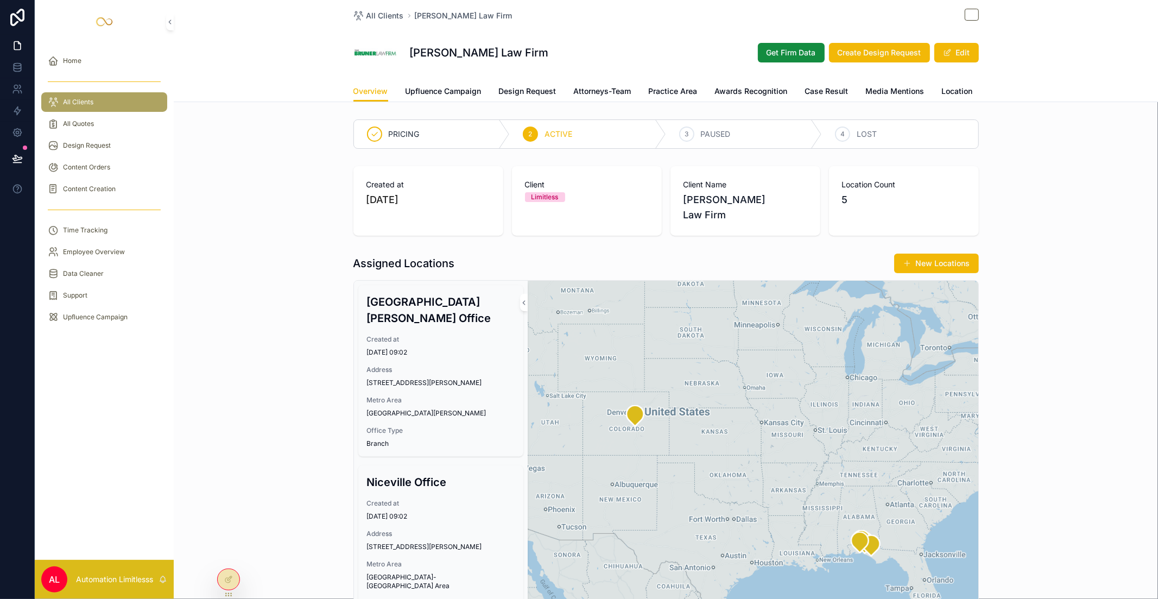
click at [590, 85] on link "Attorneys-Team" at bounding box center [603, 92] width 58 height 22
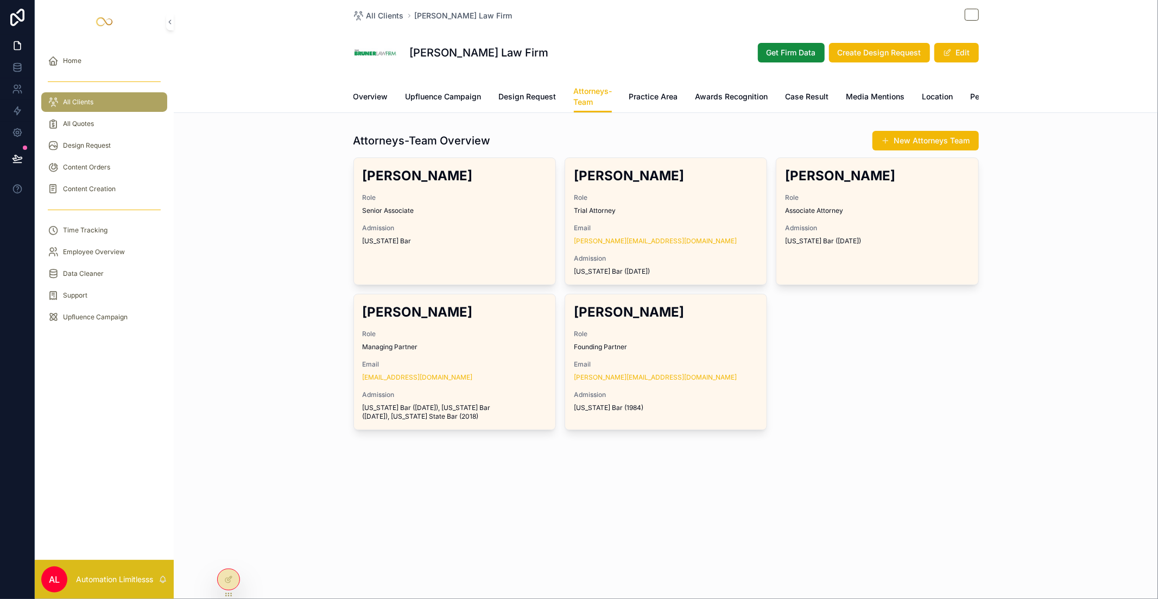
click at [452, 215] on span "Senior Associate" at bounding box center [455, 210] width 184 height 9
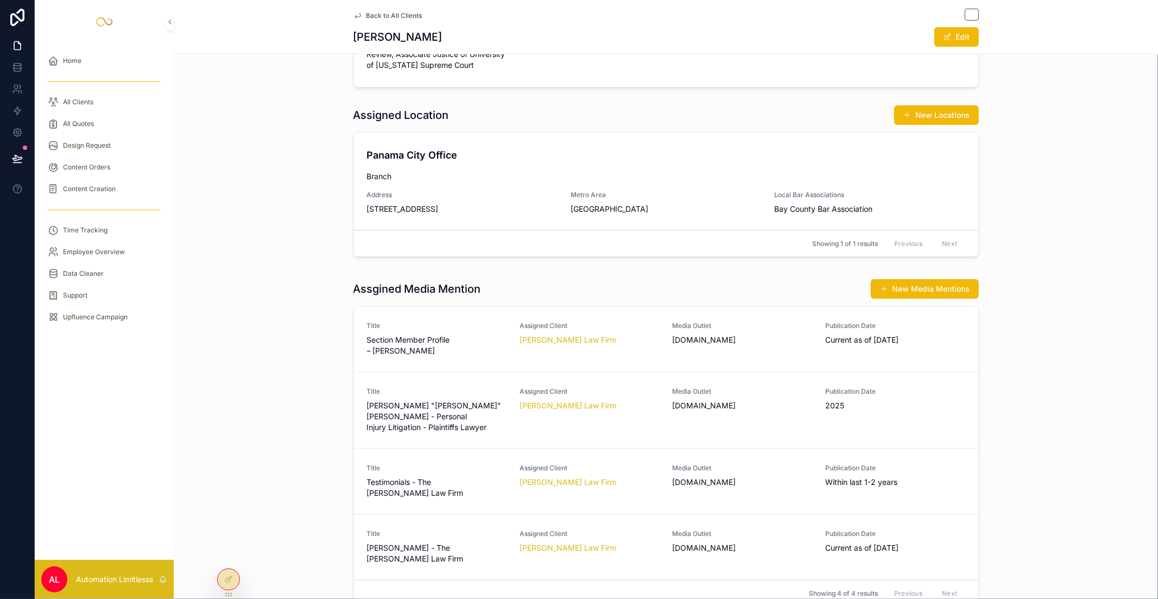
scroll to position [422, 0]
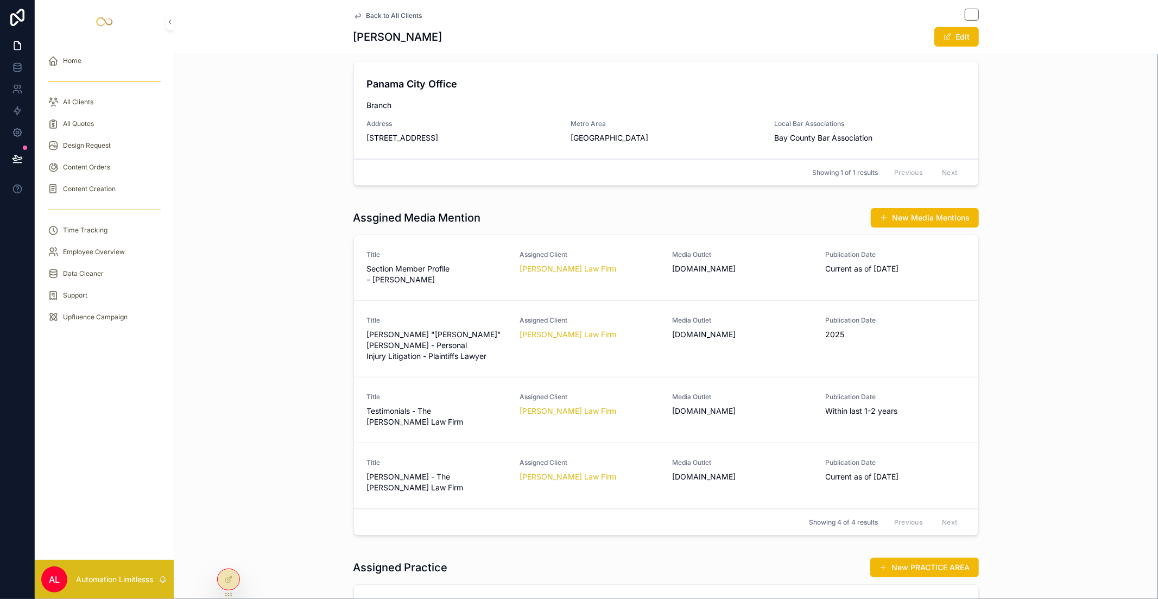
drag, startPoint x: 338, startPoint y: 253, endPoint x: 315, endPoint y: 301, distance: 52.9
click at [447, 266] on div "Assgined Media Mention New Media Mentions Title Section Member Profile – [PERSO…" at bounding box center [666, 373] width 984 height 341
drag, startPoint x: 300, startPoint y: 316, endPoint x: 509, endPoint y: 338, distance: 209.6
click at [509, 338] on div "Assgined Media Mention New Media Mentions Title Section Member Profile – [PERSO…" at bounding box center [666, 373] width 984 height 341
drag, startPoint x: 339, startPoint y: 381, endPoint x: 475, endPoint y: 392, distance: 137.2
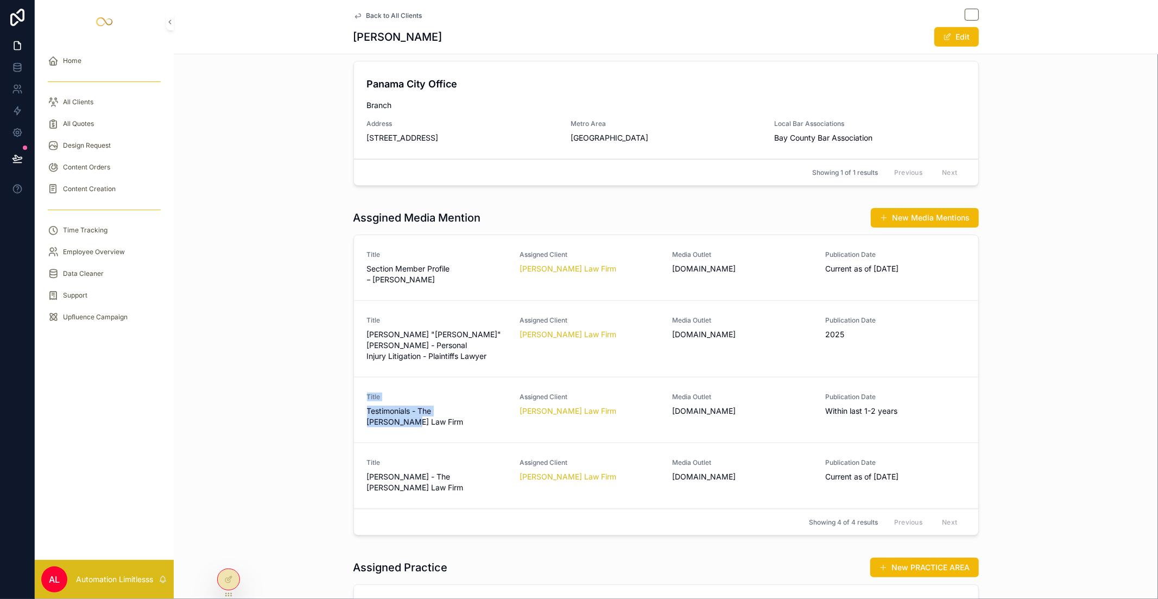
click at [475, 392] on div "Assgined Media Mention New Media Mentions Title Section Member Profile – [PERSO…" at bounding box center [666, 373] width 984 height 341
drag, startPoint x: 444, startPoint y: 453, endPoint x: 501, endPoint y: 451, distance: 57.0
click at [504, 453] on div "Assgined Media Mention New Media Mentions Title Section Member Profile – [PERSO…" at bounding box center [666, 373] width 984 height 341
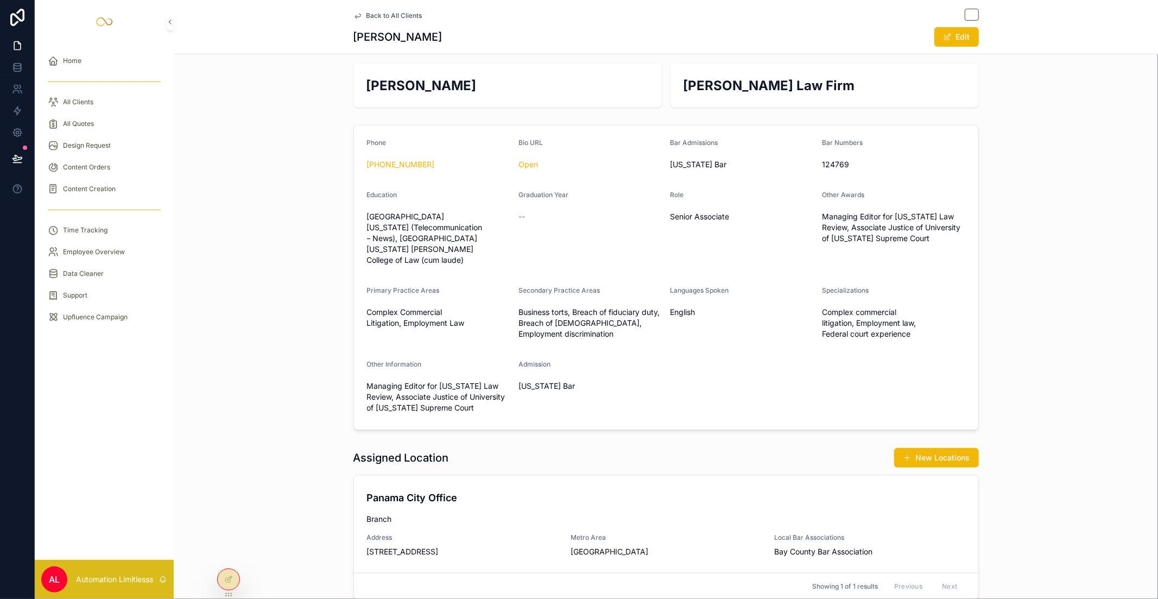
scroll to position [0, 0]
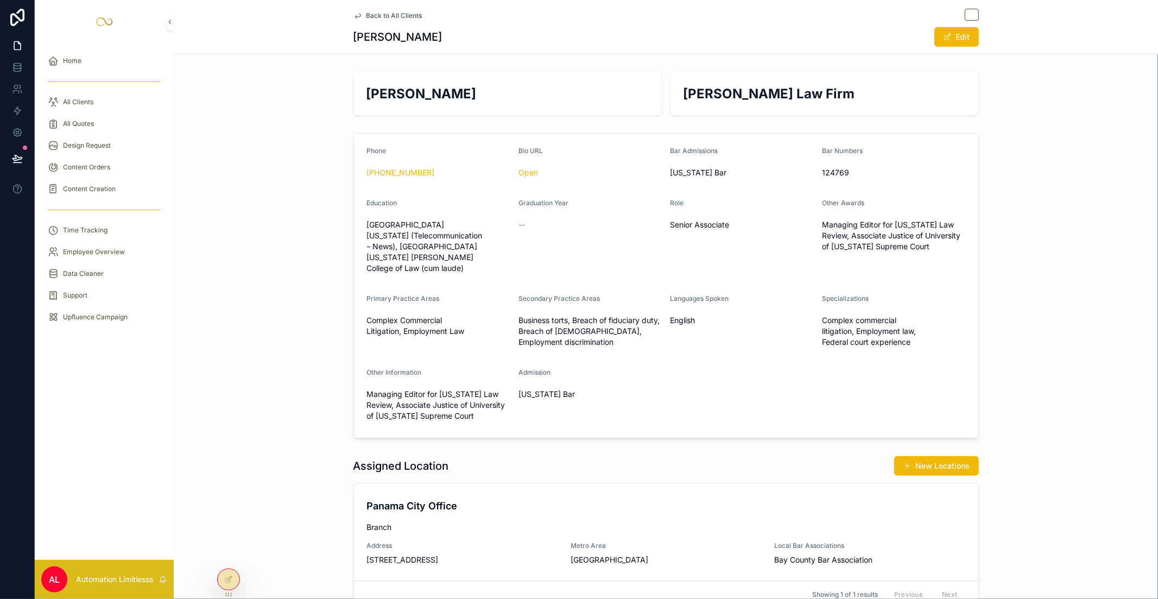
drag, startPoint x: 337, startPoint y: 33, endPoint x: 471, endPoint y: 35, distance: 133.5
click at [471, 35] on div "Back to All Clients [PERSON_NAME] Edit" at bounding box center [666, 27] width 984 height 54
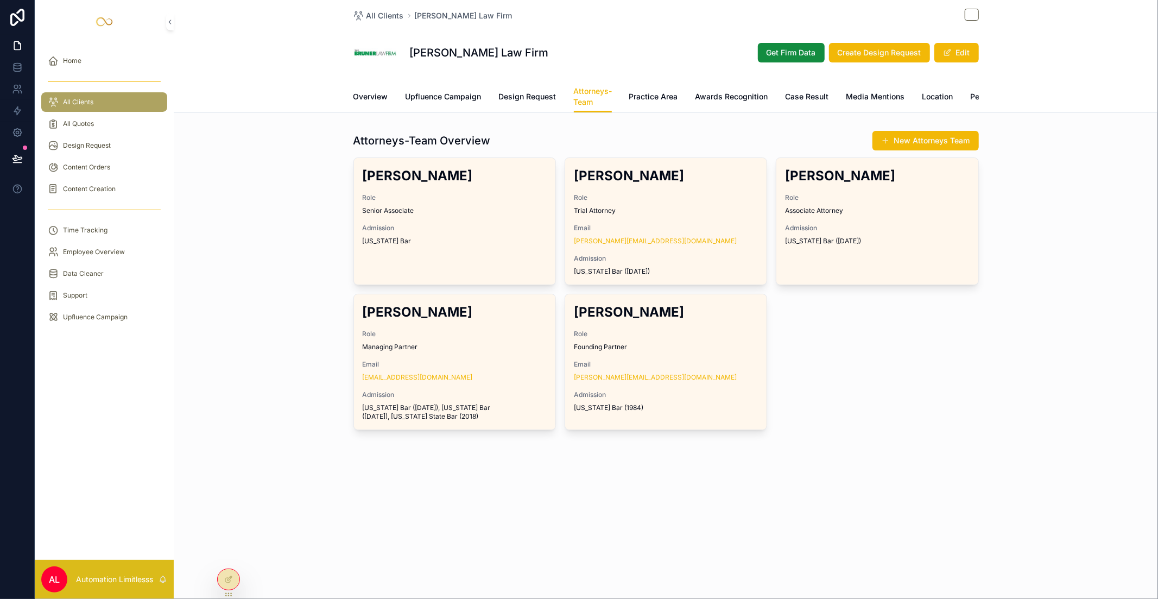
click at [643, 232] on span "Email" at bounding box center [666, 228] width 184 height 9
click at [868, 147] on button "New Attorneys Team" at bounding box center [925, 141] width 106 height 20
click at [525, 225] on div "[PERSON_NAME] Role Senior Associate Admission [US_STATE] Bar" at bounding box center [454, 206] width 201 height 96
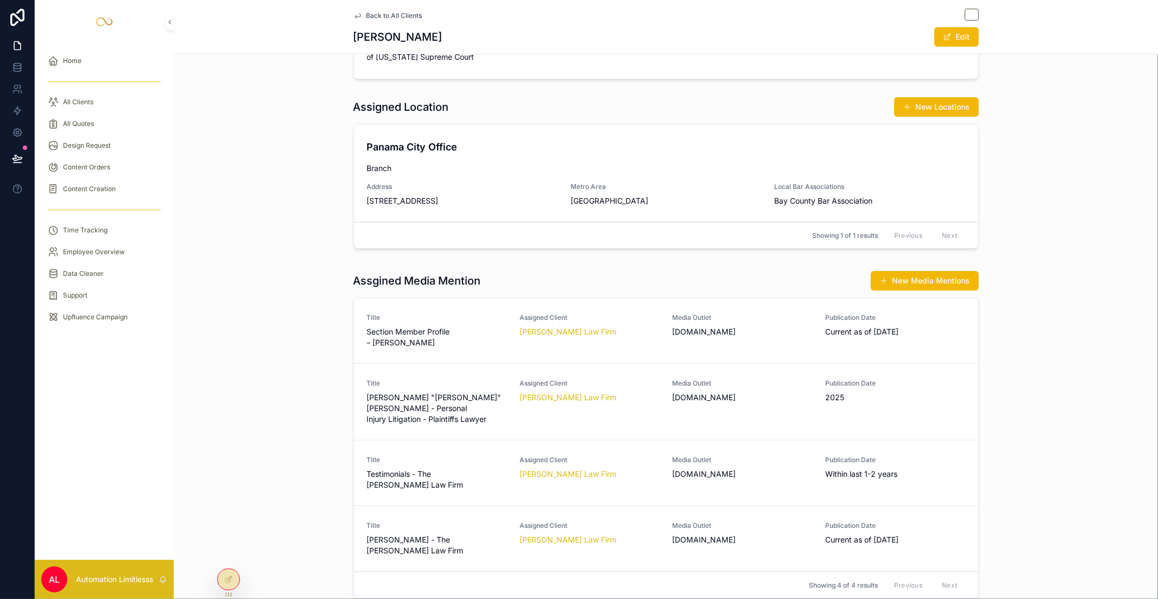
scroll to position [482, 0]
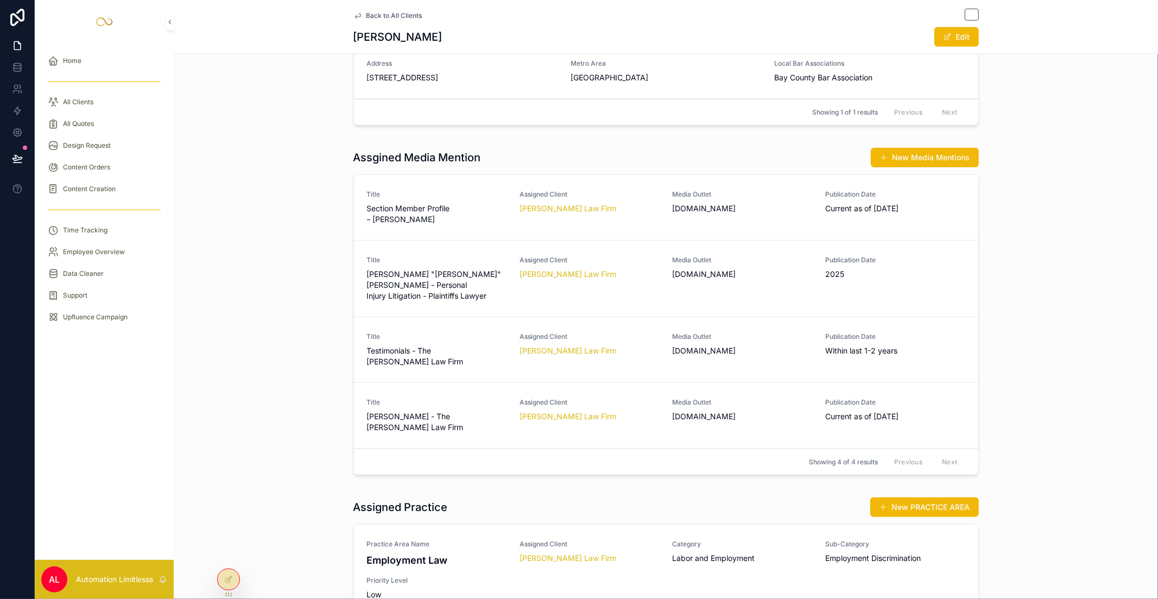
click at [868, 151] on button "New Media Mentions" at bounding box center [924, 158] width 108 height 20
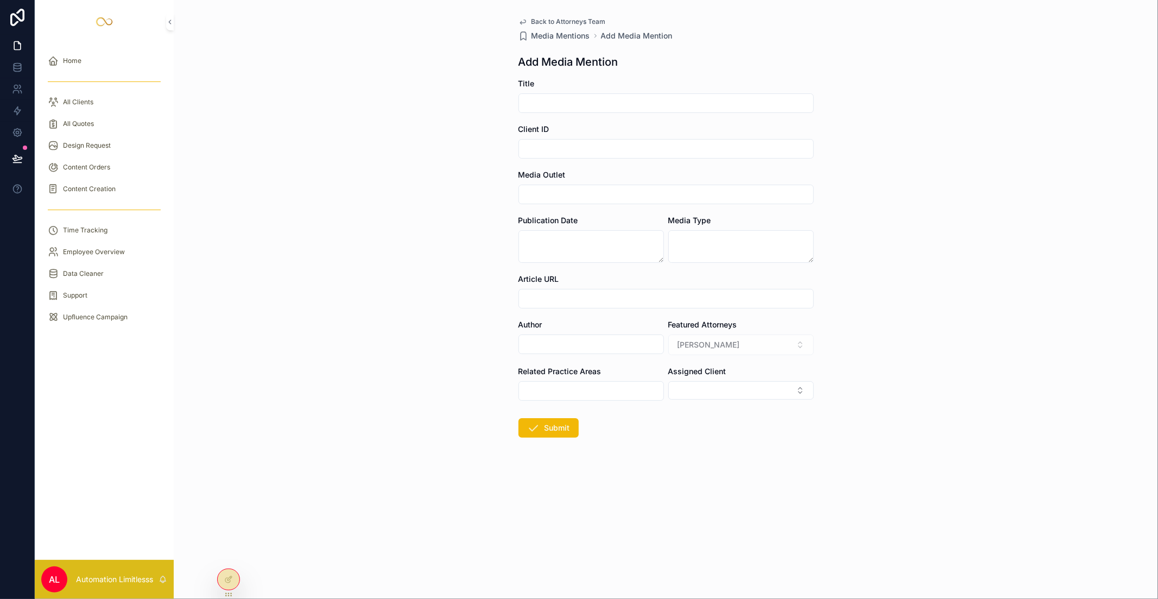
drag, startPoint x: 686, startPoint y: 348, endPoint x: 792, endPoint y: 351, distance: 106.4
click at [792, 351] on div "[PERSON_NAME]" at bounding box center [740, 344] width 145 height 21
drag, startPoint x: 891, startPoint y: 341, endPoint x: 892, endPoint y: 333, distance: 7.8
click at [868, 340] on div "Back to Attorneys Team Media Mentions Add Media Mention Add Media Mention Title…" at bounding box center [666, 299] width 984 height 599
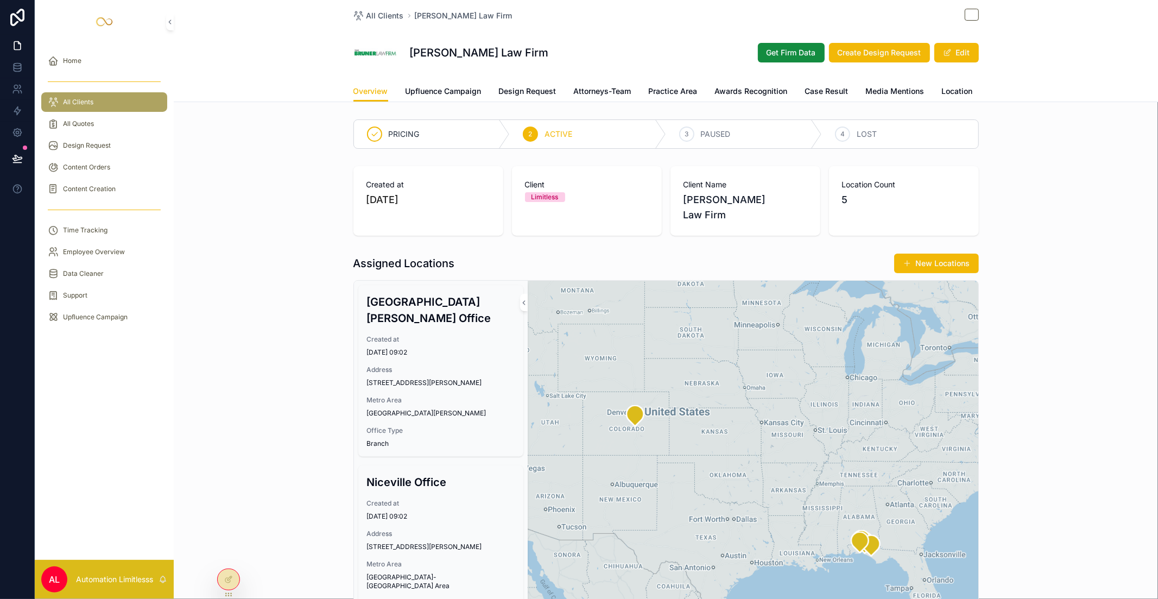
click at [737, 96] on span "Awards Recognition" at bounding box center [751, 91] width 73 height 11
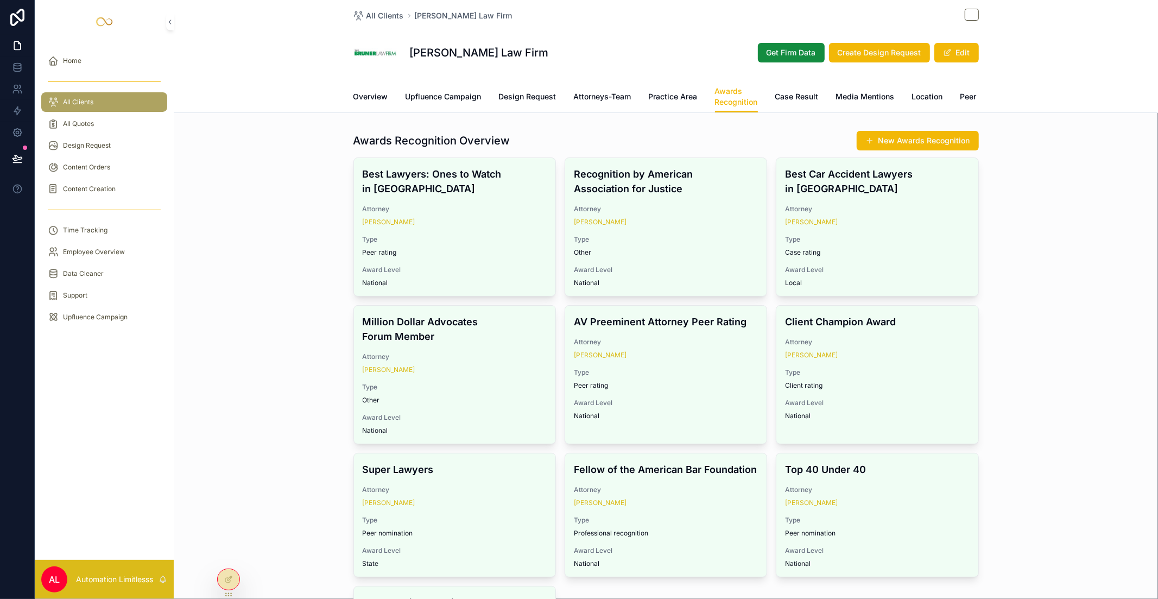
click at [798, 100] on span "Case Result" at bounding box center [796, 96] width 43 height 11
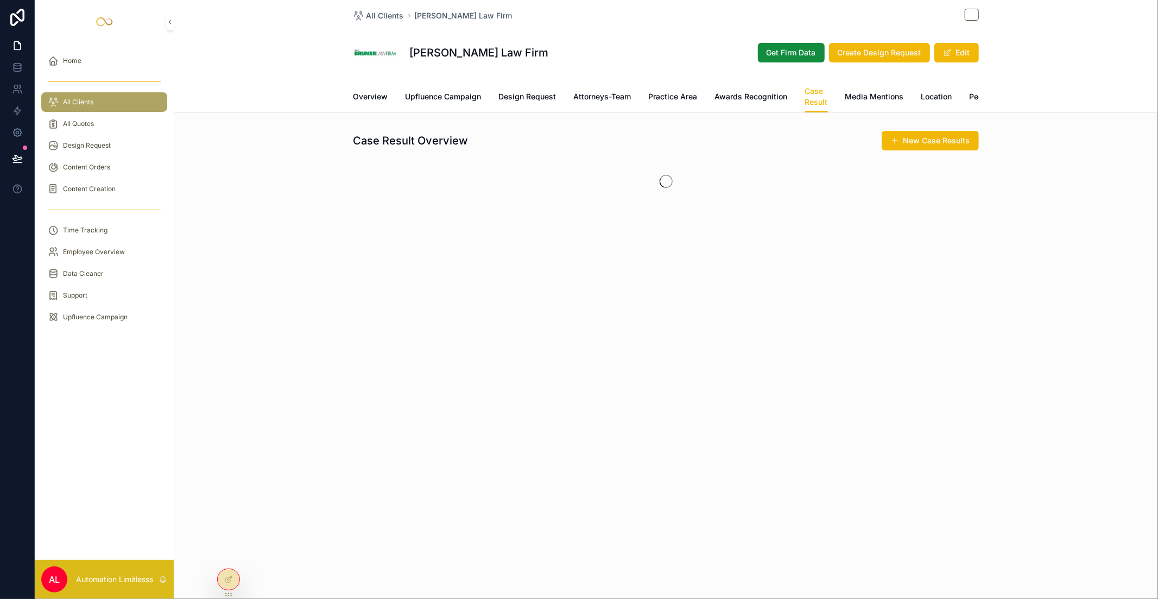
click at [868, 94] on span "Media Mentions" at bounding box center [874, 96] width 59 height 11
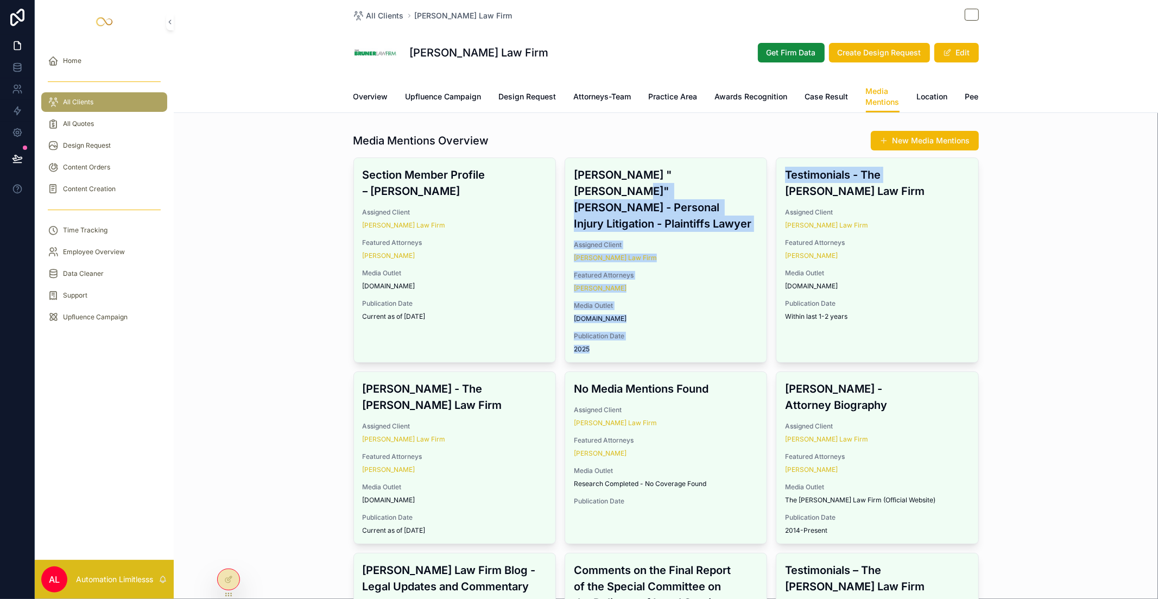
drag, startPoint x: 714, startPoint y: 162, endPoint x: 929, endPoint y: 160, distance: 214.9
click at [868, 160] on div "Media Mentions Overview New Media Mentions Section Member Profile – [PERSON_NAM…" at bounding box center [665, 452] width 625 height 645
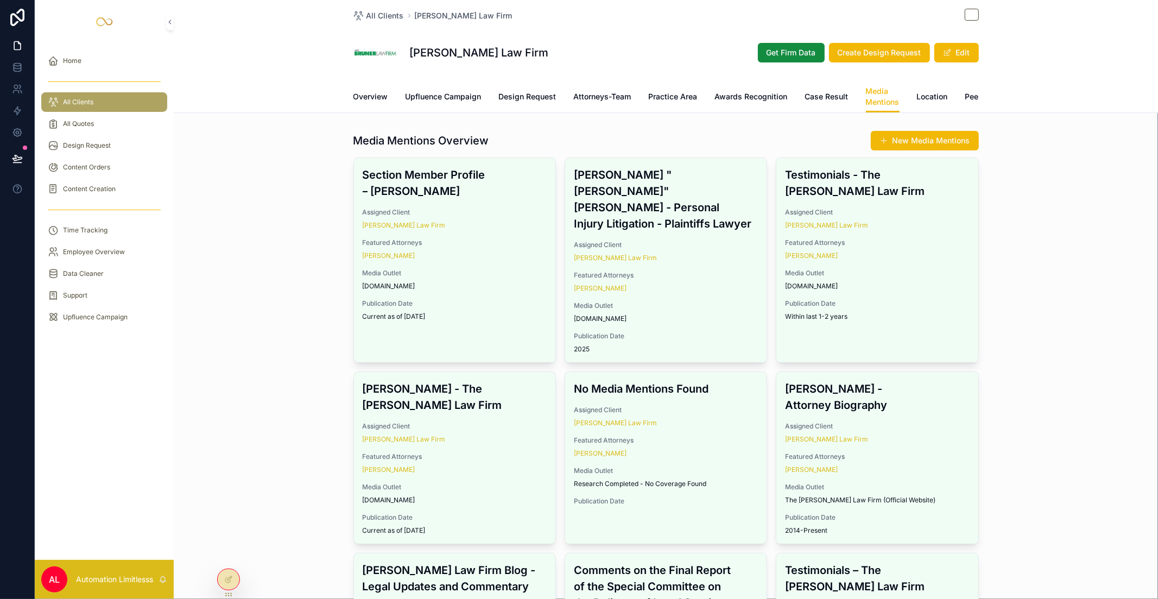
click at [868, 215] on div "Media Mentions Overview New Media Mentions Section Member Profile – [PERSON_NAM…" at bounding box center [666, 453] width 984 height 654
